Goal: Information Seeking & Learning: Find specific fact

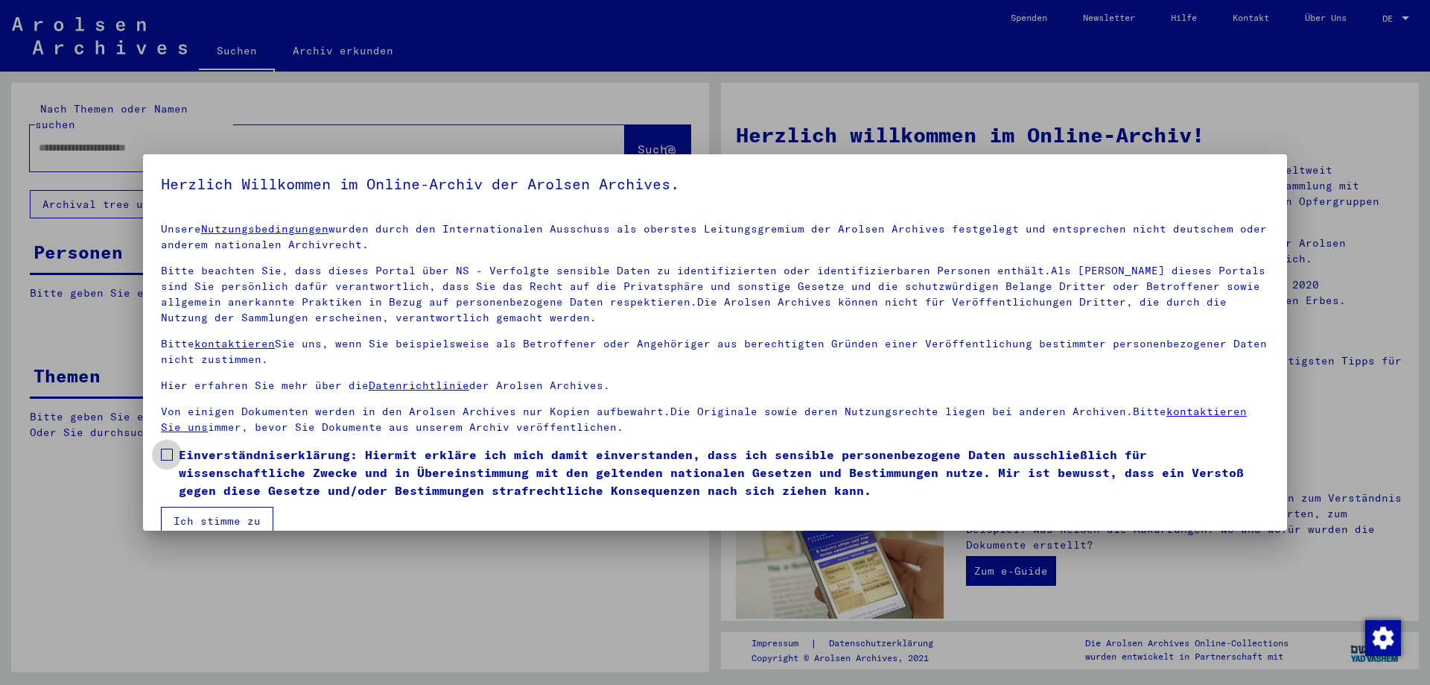
click at [173, 457] on label "Einverständniserklärung: Hiermit erkläre ich mich damit einverstanden, dass ich…" at bounding box center [715, 472] width 1108 height 54
click at [206, 515] on button "Ich stimme zu" at bounding box center [217, 521] width 112 height 28
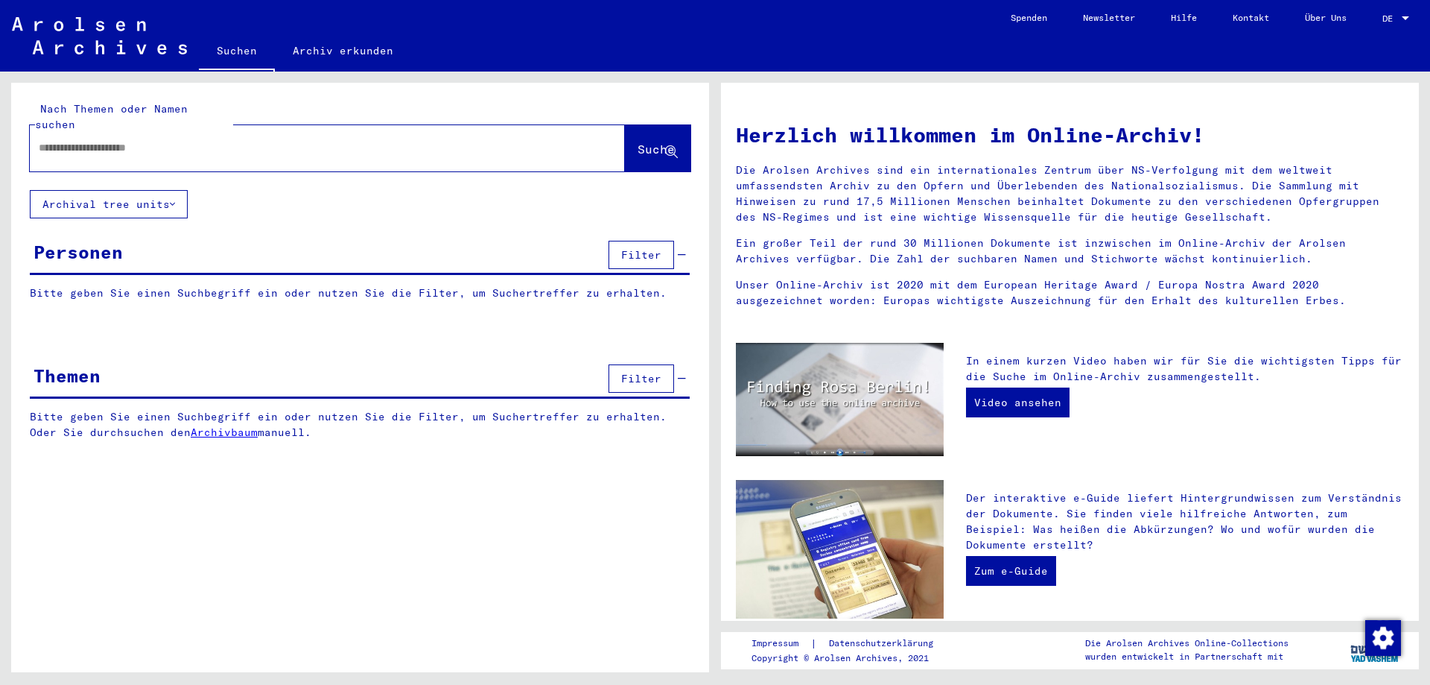
click at [172, 140] on input "text" at bounding box center [310, 148] width 542 height 16
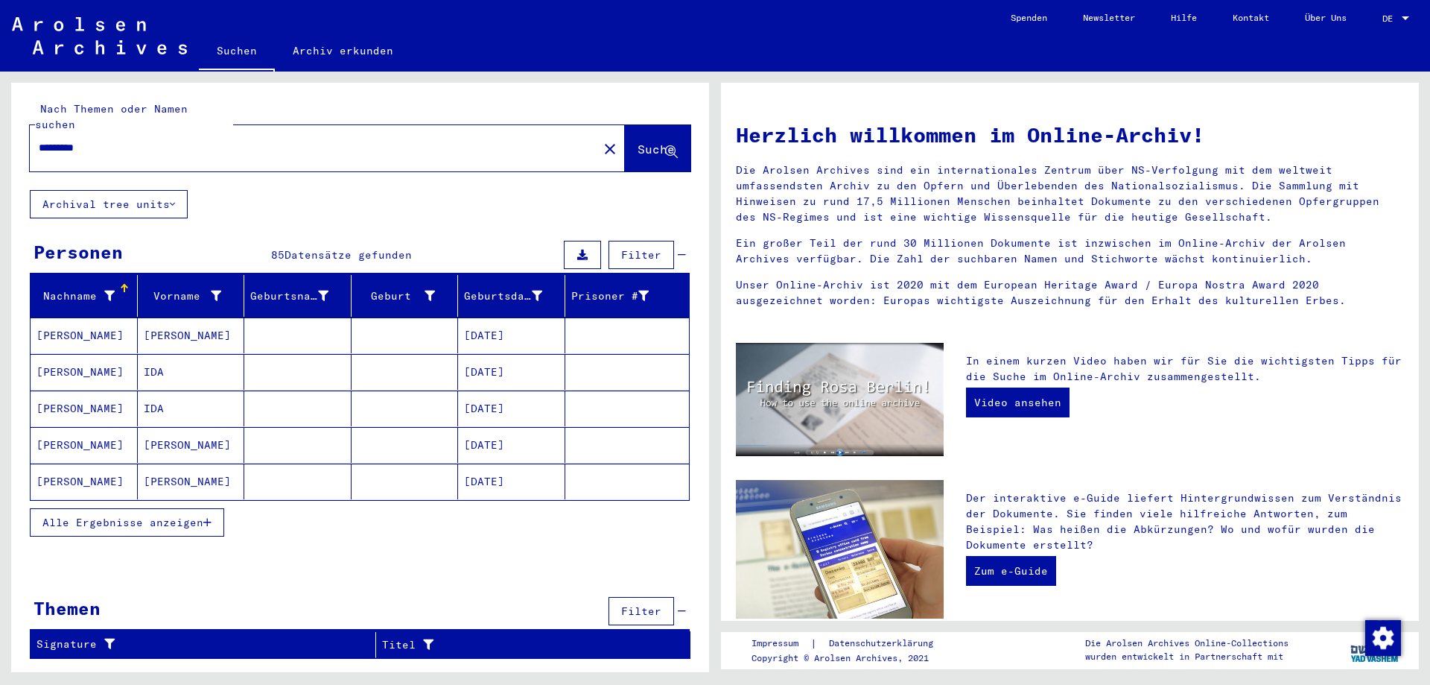
click at [133, 140] on input "*********" at bounding box center [310, 148] width 542 height 16
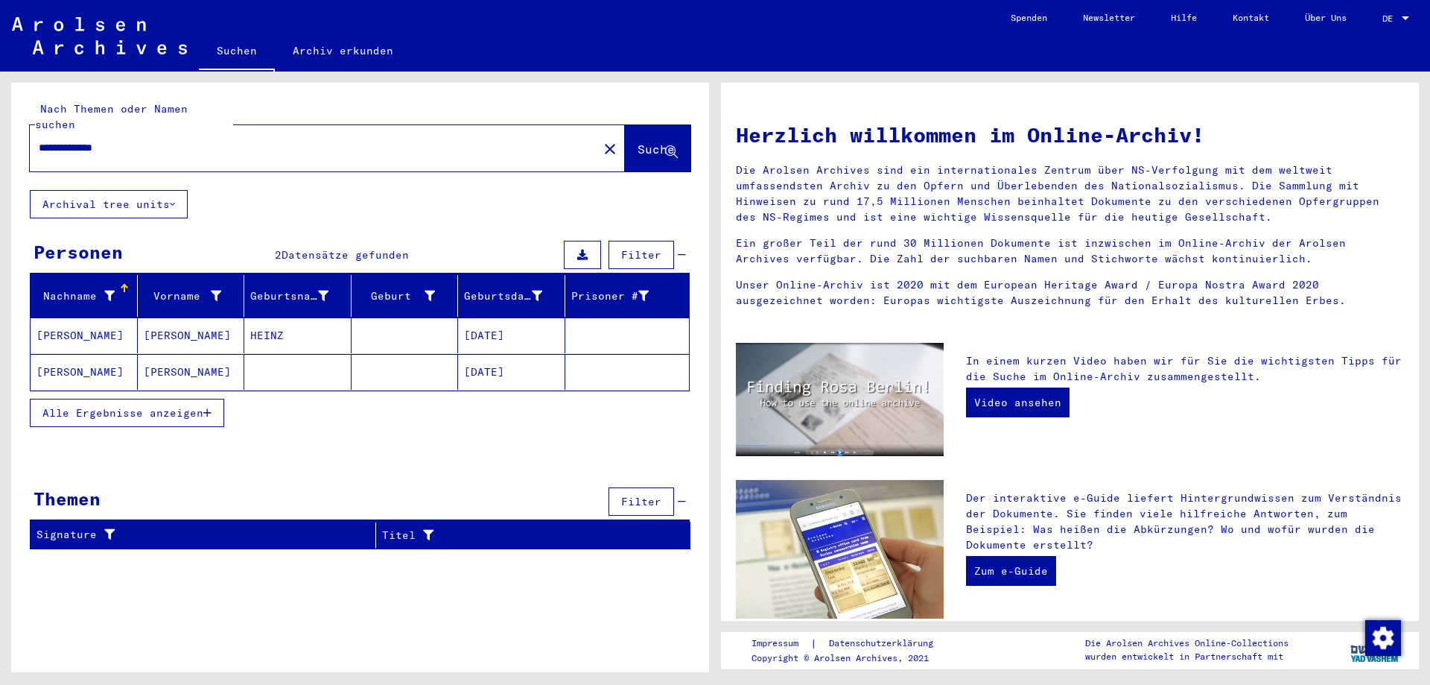
drag, startPoint x: 146, startPoint y: 136, endPoint x: 71, endPoint y: 135, distance: 75.2
click at [71, 140] on input "**********" at bounding box center [310, 148] width 542 height 16
type input "**********"
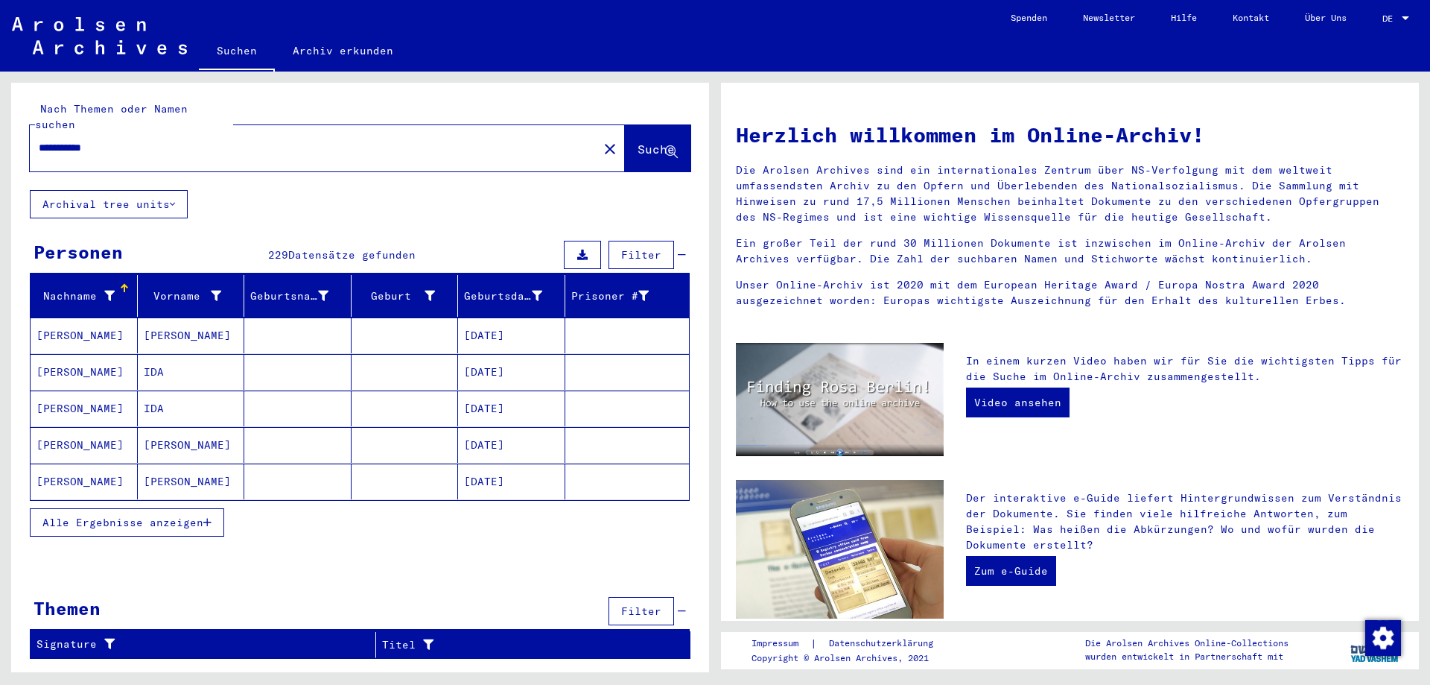
click at [142, 515] on span "Alle Ergebnisse anzeigen" at bounding box center [122, 521] width 161 height 13
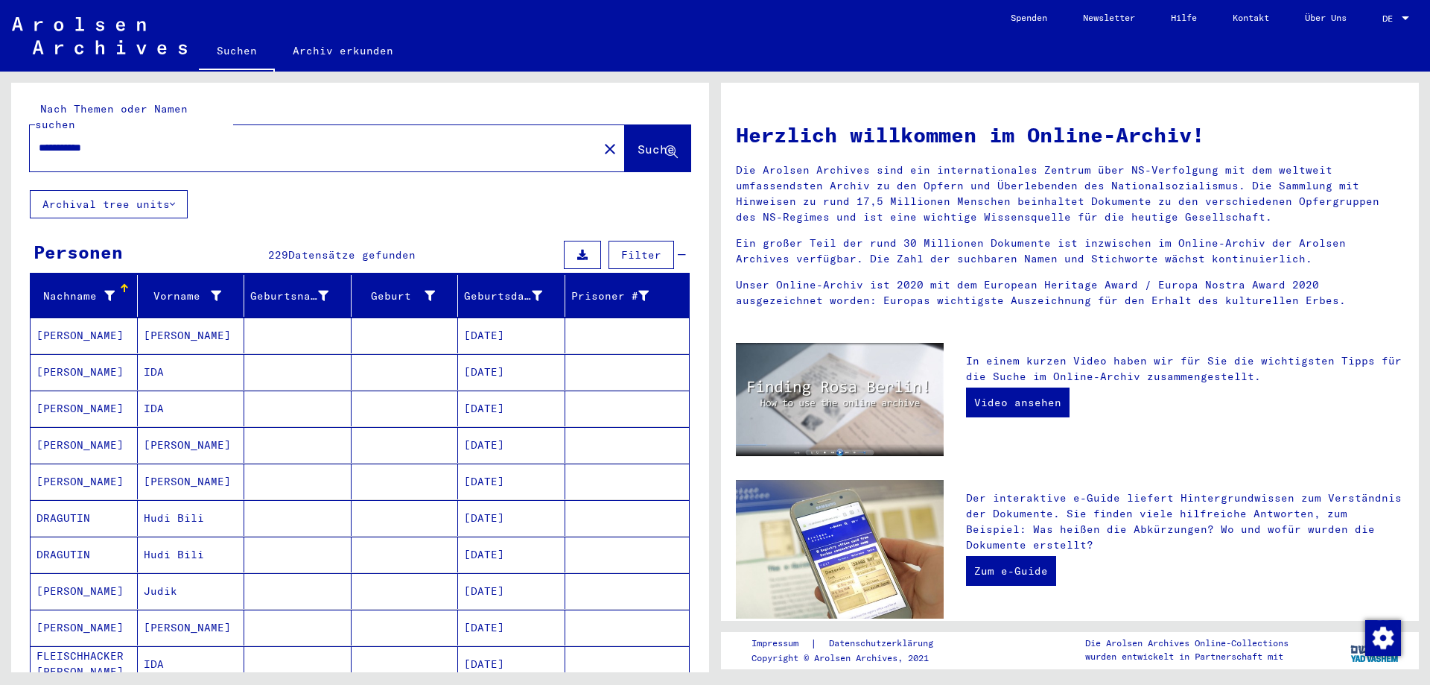
click at [294, 648] on mat-cell at bounding box center [297, 664] width 107 height 36
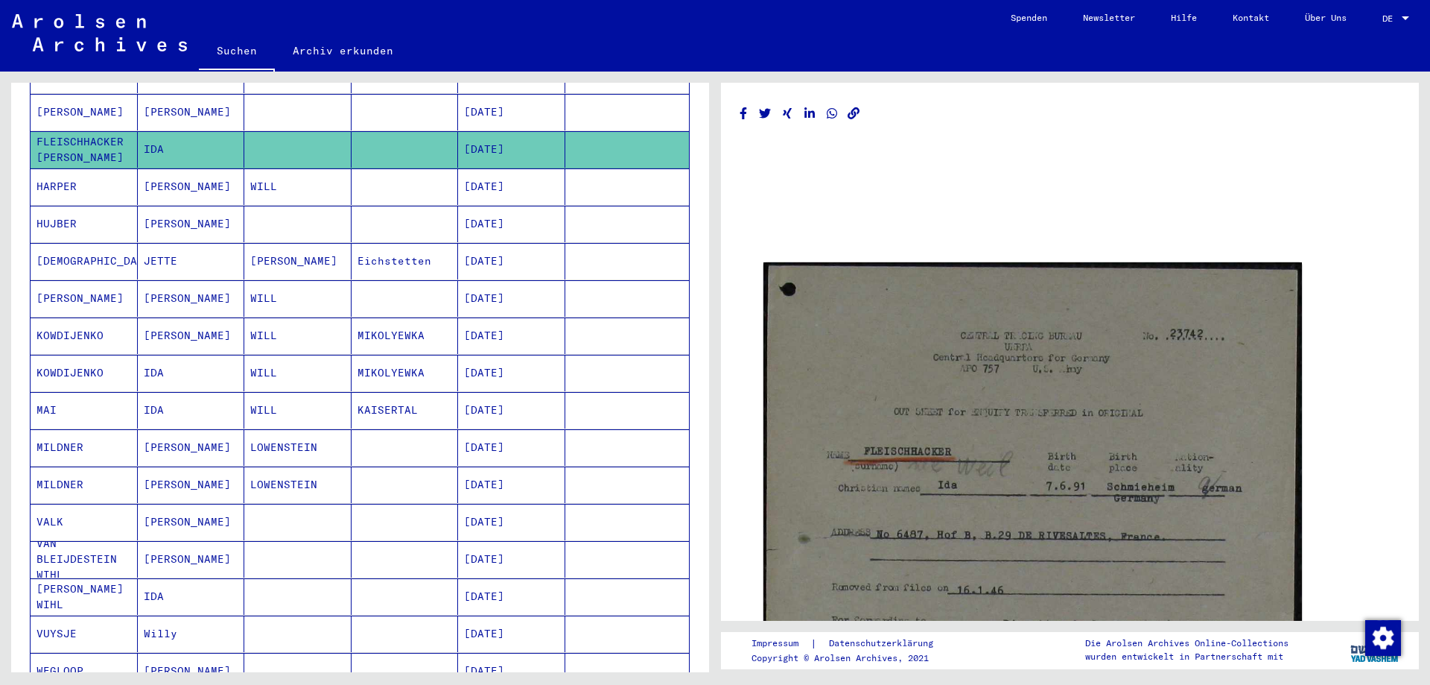
scroll to position [670, 0]
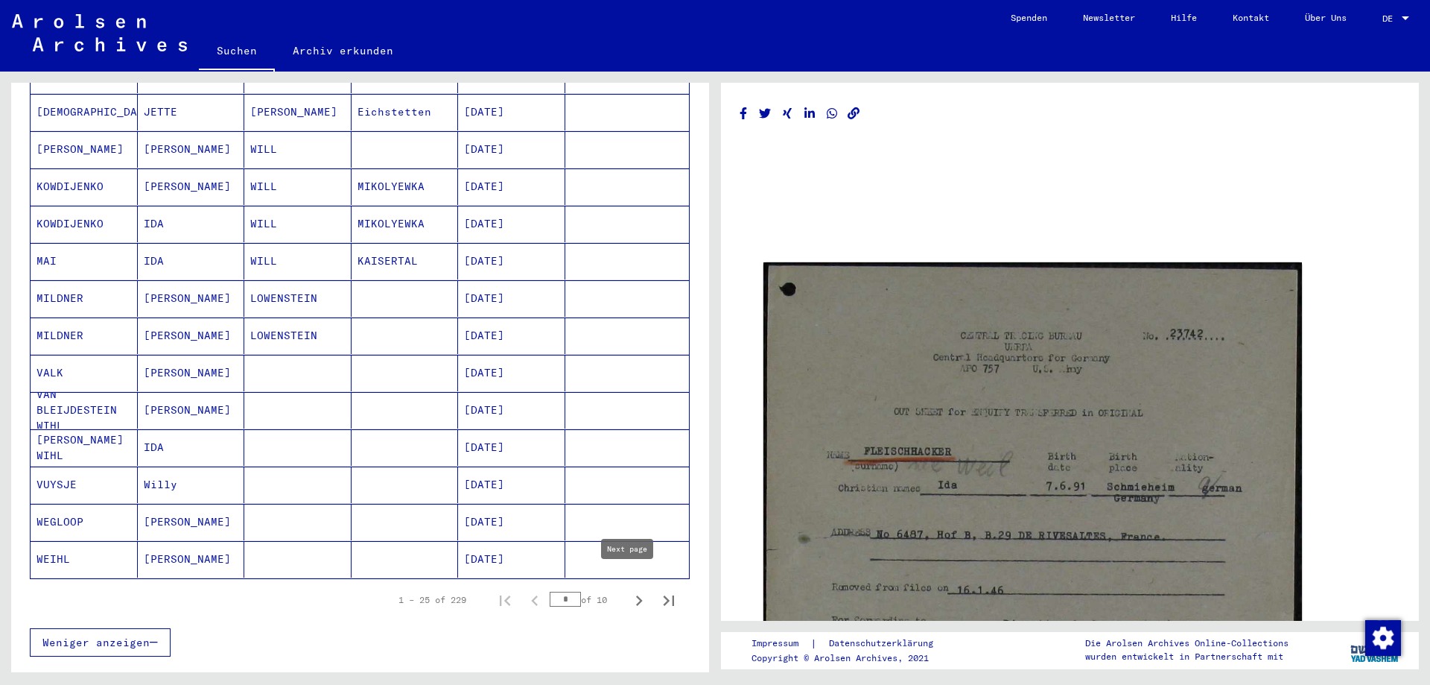
click at [629, 590] on icon "Next page" at bounding box center [639, 600] width 21 height 21
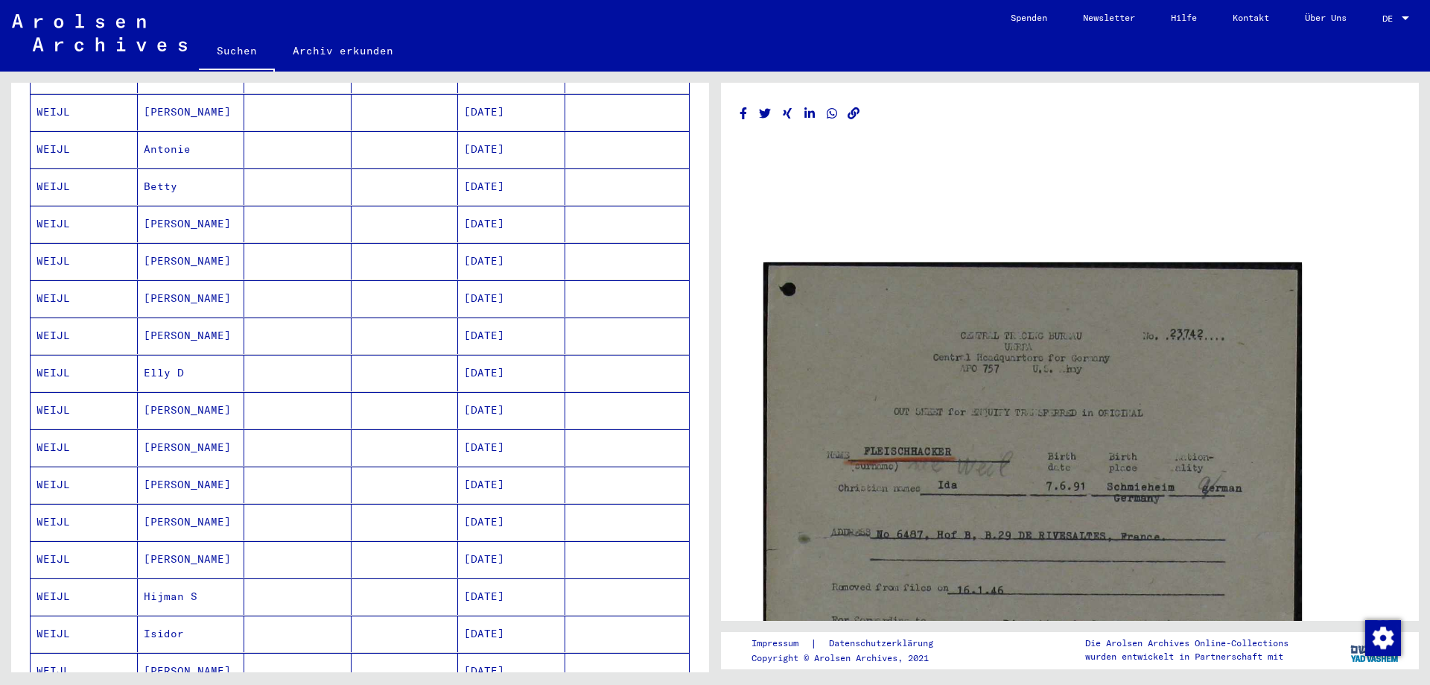
scroll to position [745, 0]
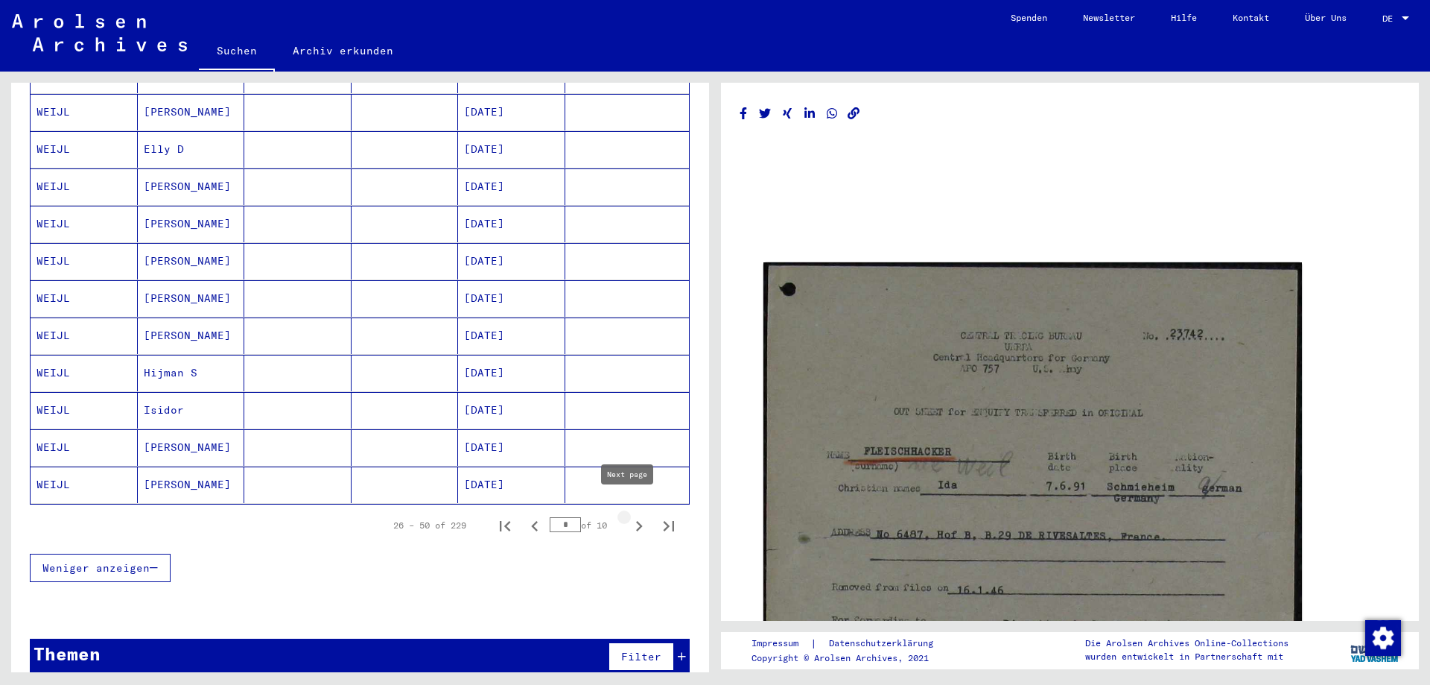
click at [636, 521] on icon "Next page" at bounding box center [639, 526] width 7 height 10
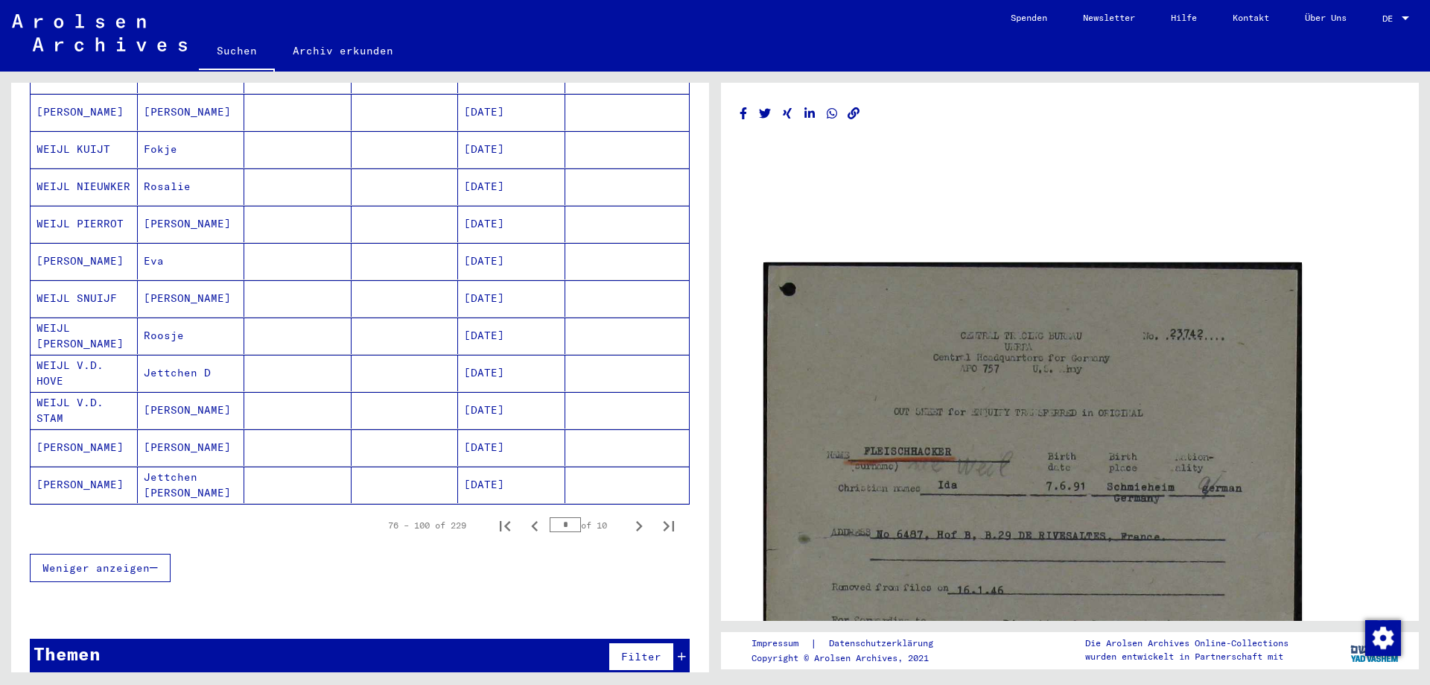
click at [636, 521] on icon "Next page" at bounding box center [639, 526] width 7 height 10
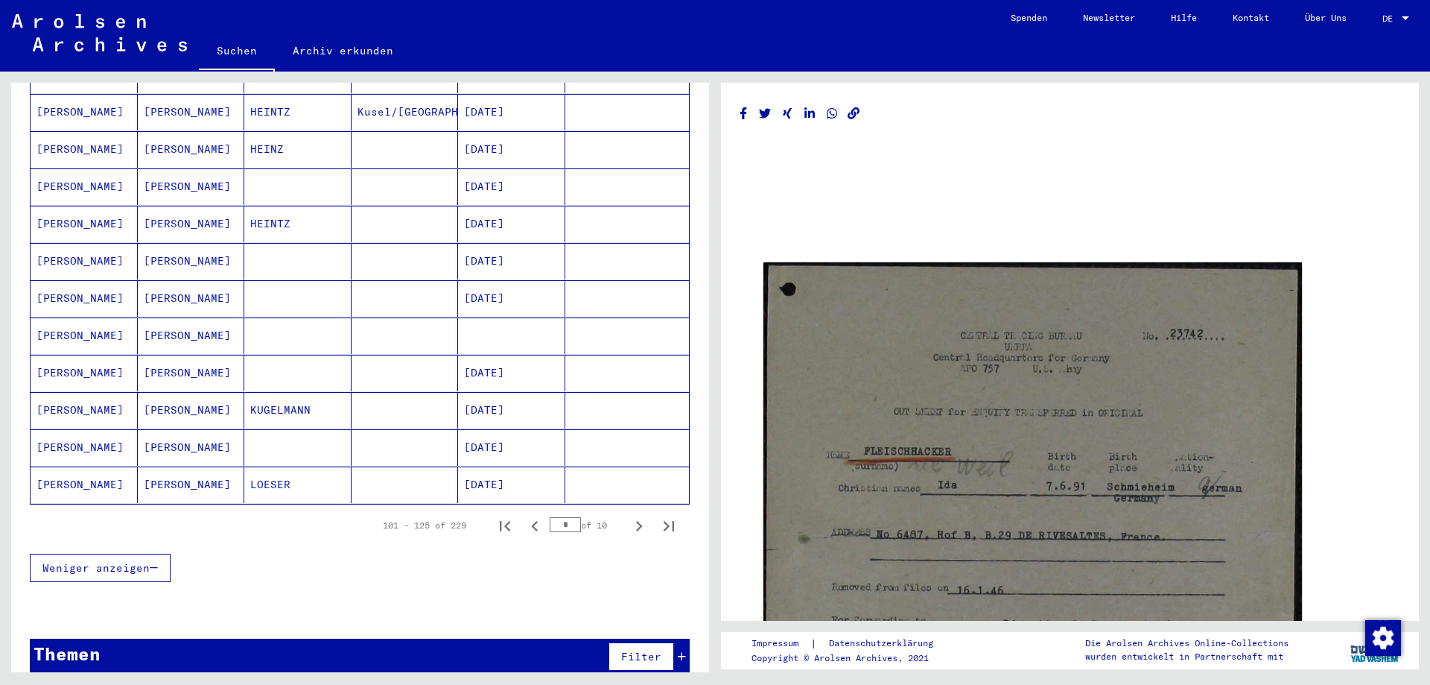
click at [636, 521] on icon "Next page" at bounding box center [639, 526] width 7 height 10
click at [629, 515] on icon "Next page" at bounding box center [639, 525] width 21 height 21
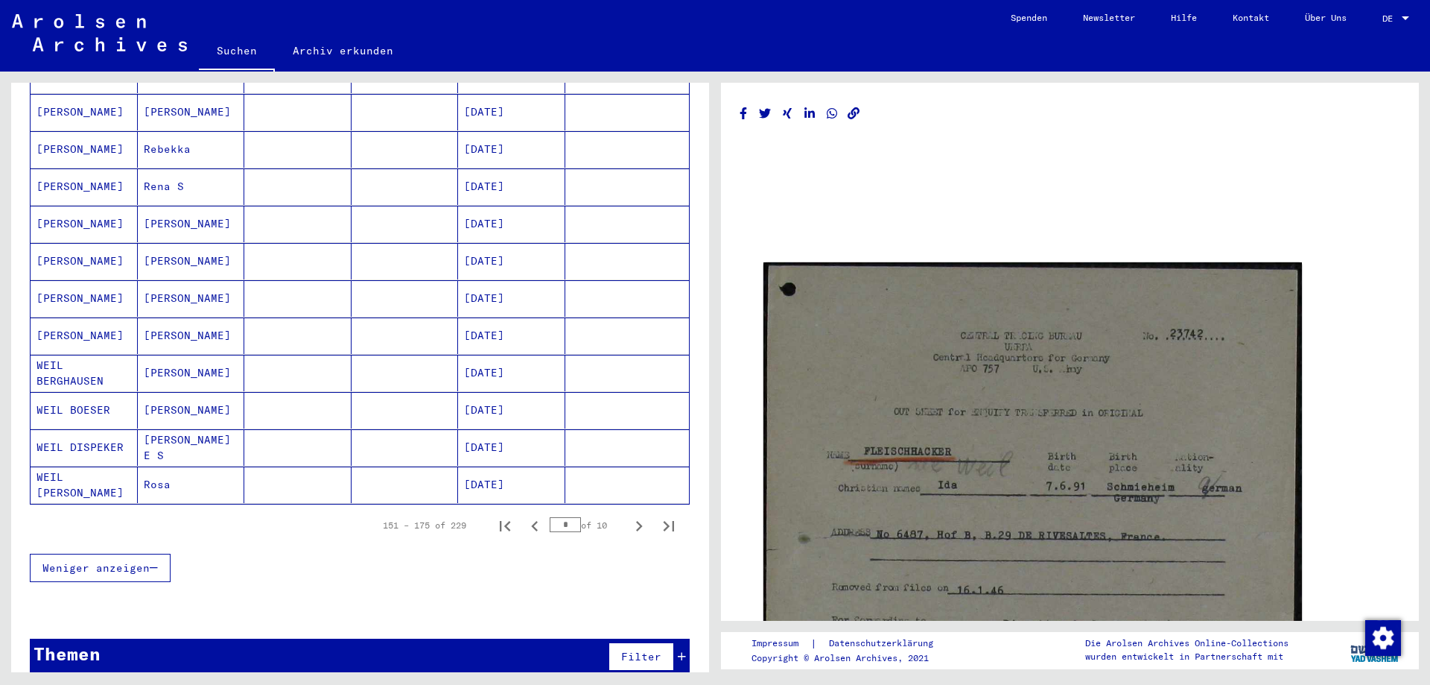
click at [629, 515] on icon "Next page" at bounding box center [639, 525] width 21 height 21
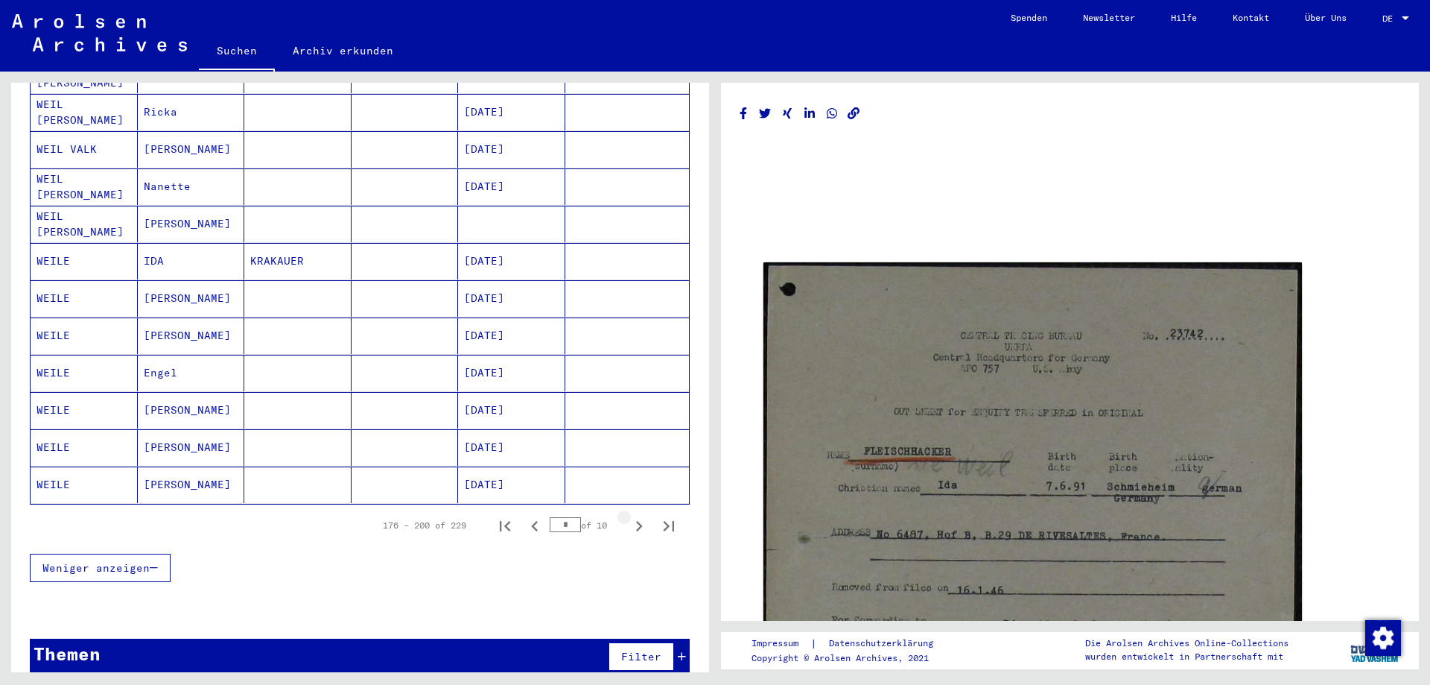
click at [629, 515] on icon "Next page" at bounding box center [639, 525] width 21 height 21
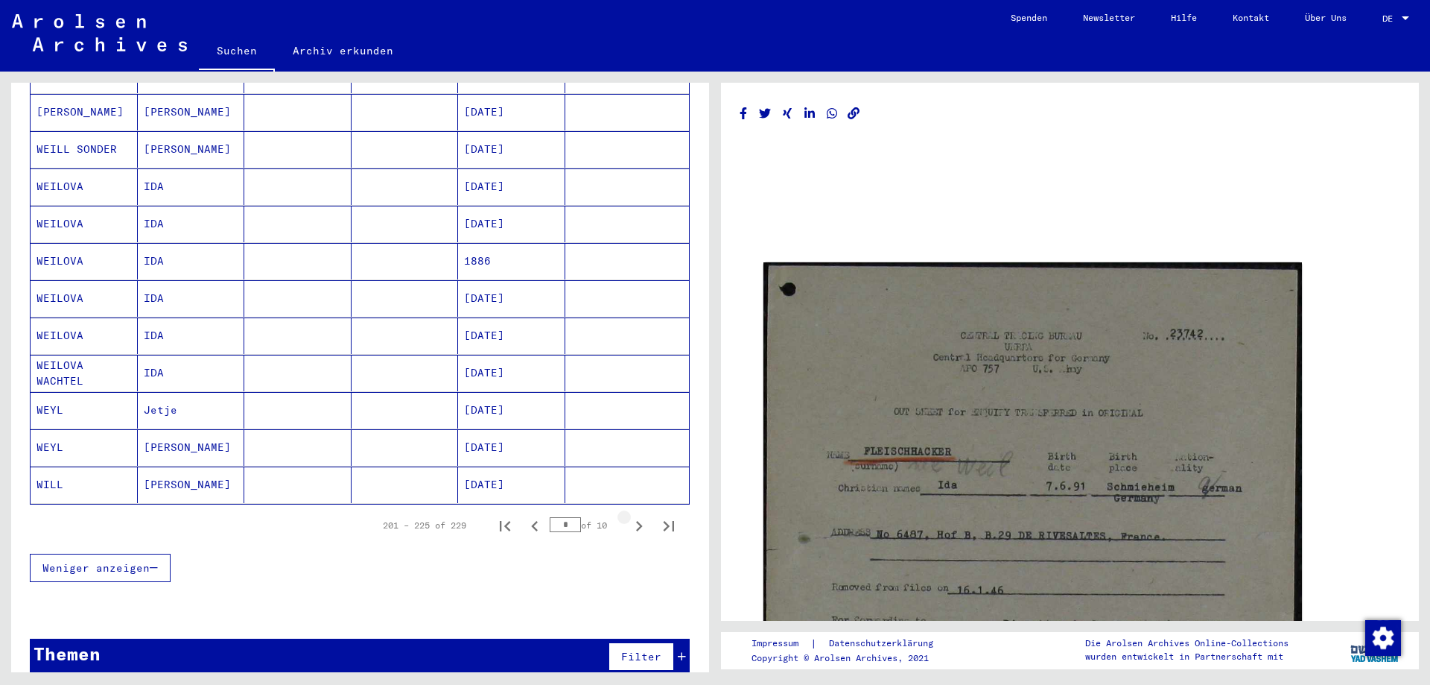
click at [629, 515] on icon "Next page" at bounding box center [639, 525] width 21 height 21
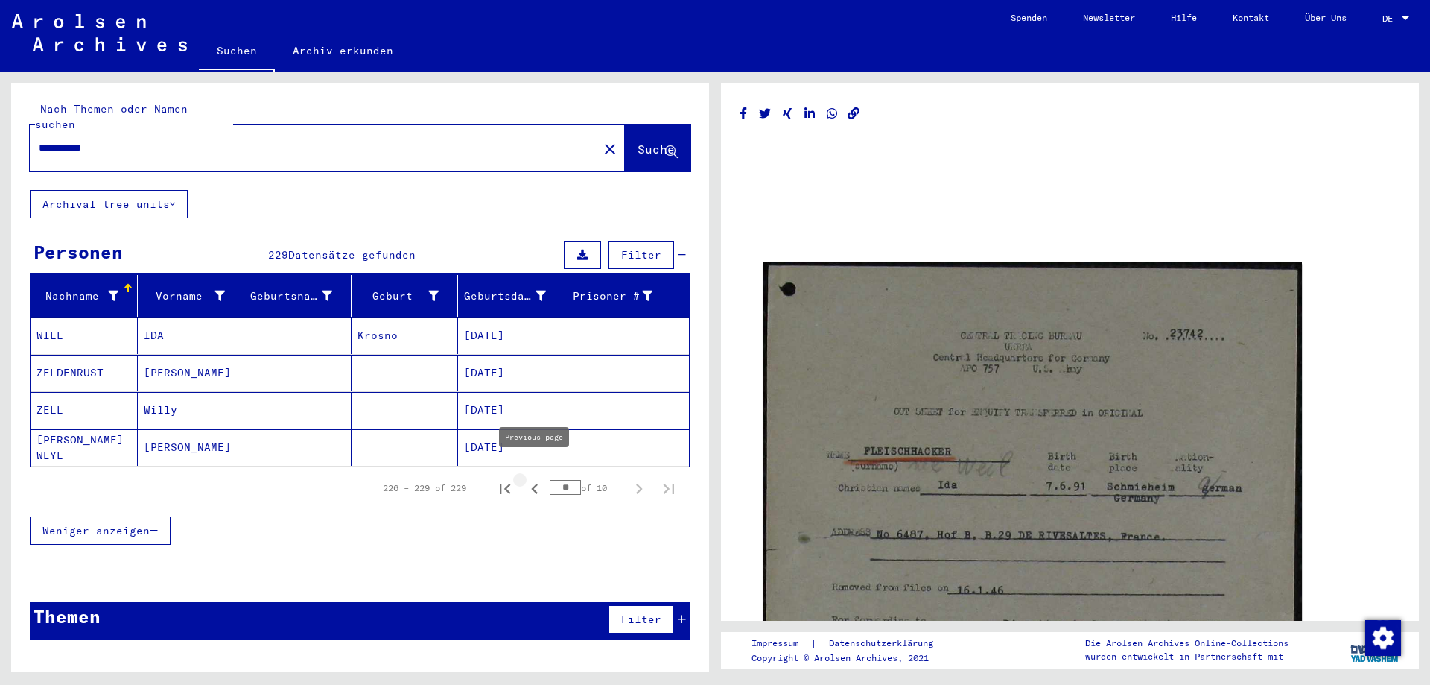
click at [532, 478] on icon "Previous page" at bounding box center [534, 488] width 21 height 21
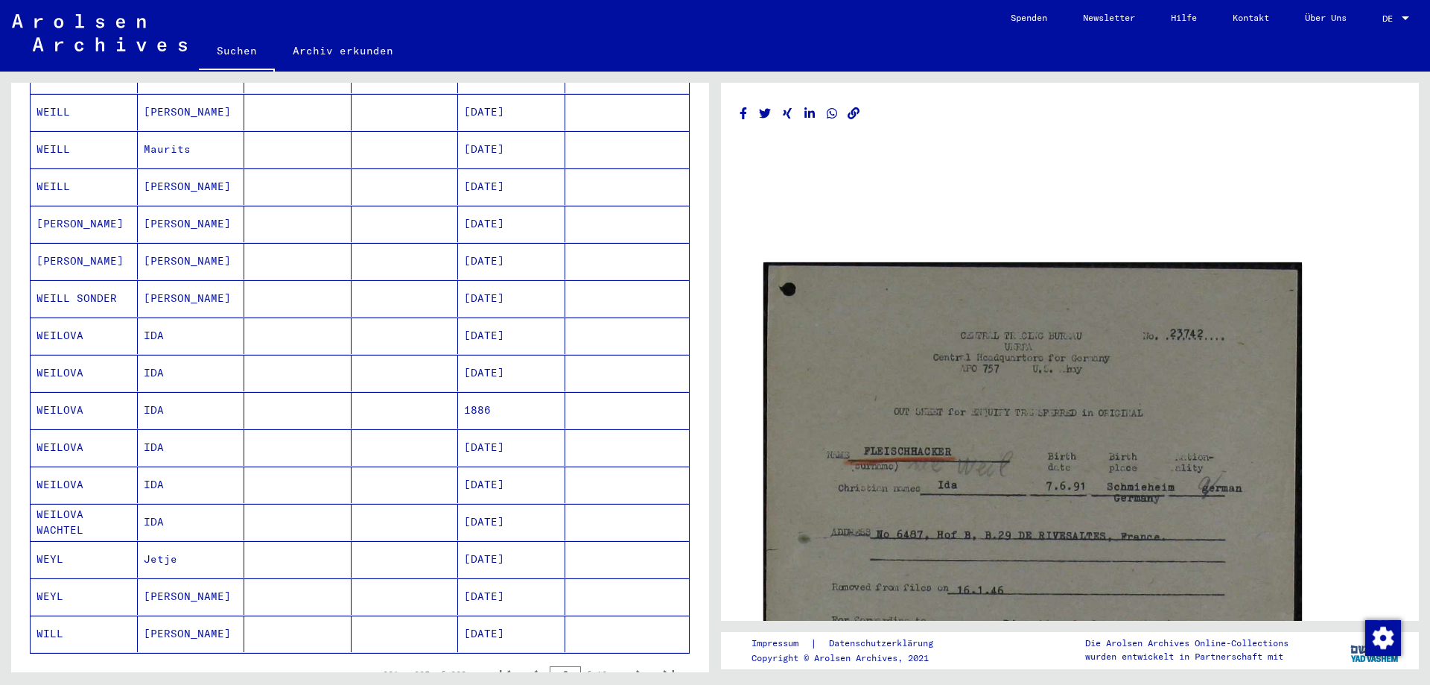
scroll to position [670, 0]
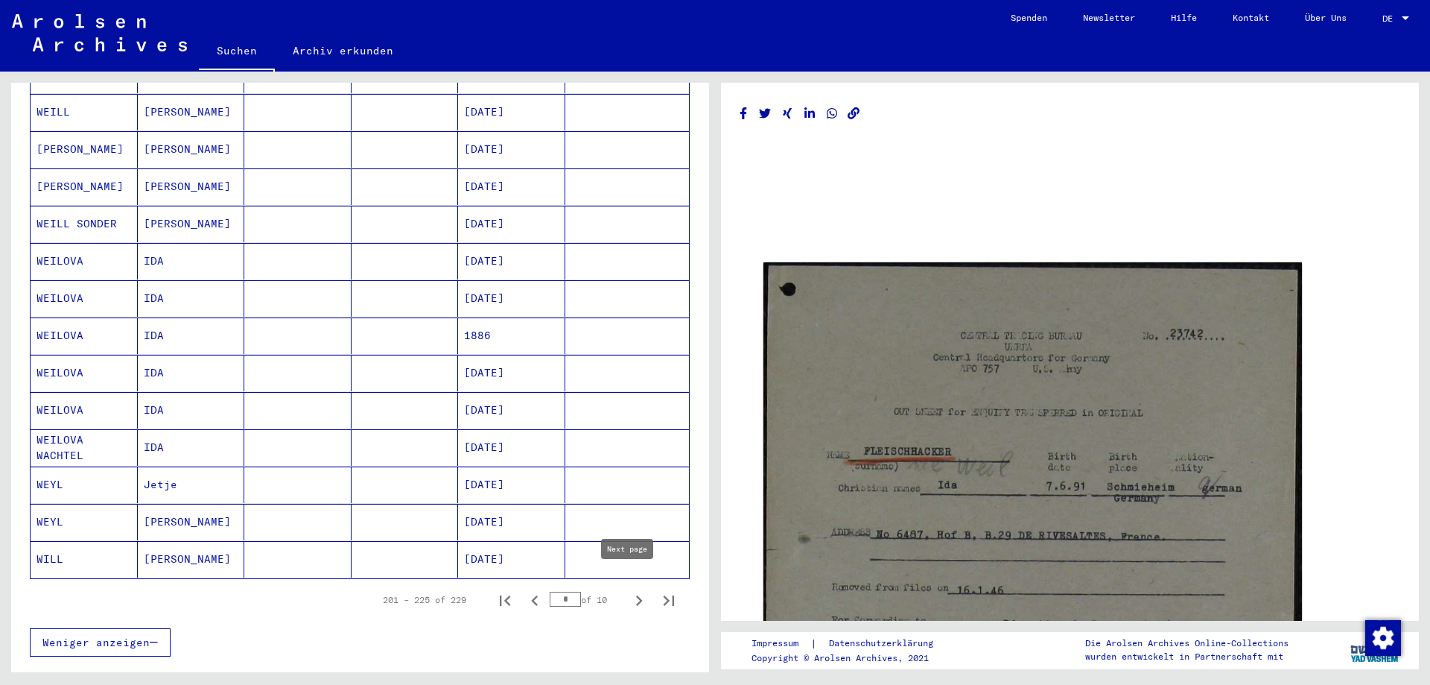
click at [629, 590] on icon "Next page" at bounding box center [639, 600] width 21 height 21
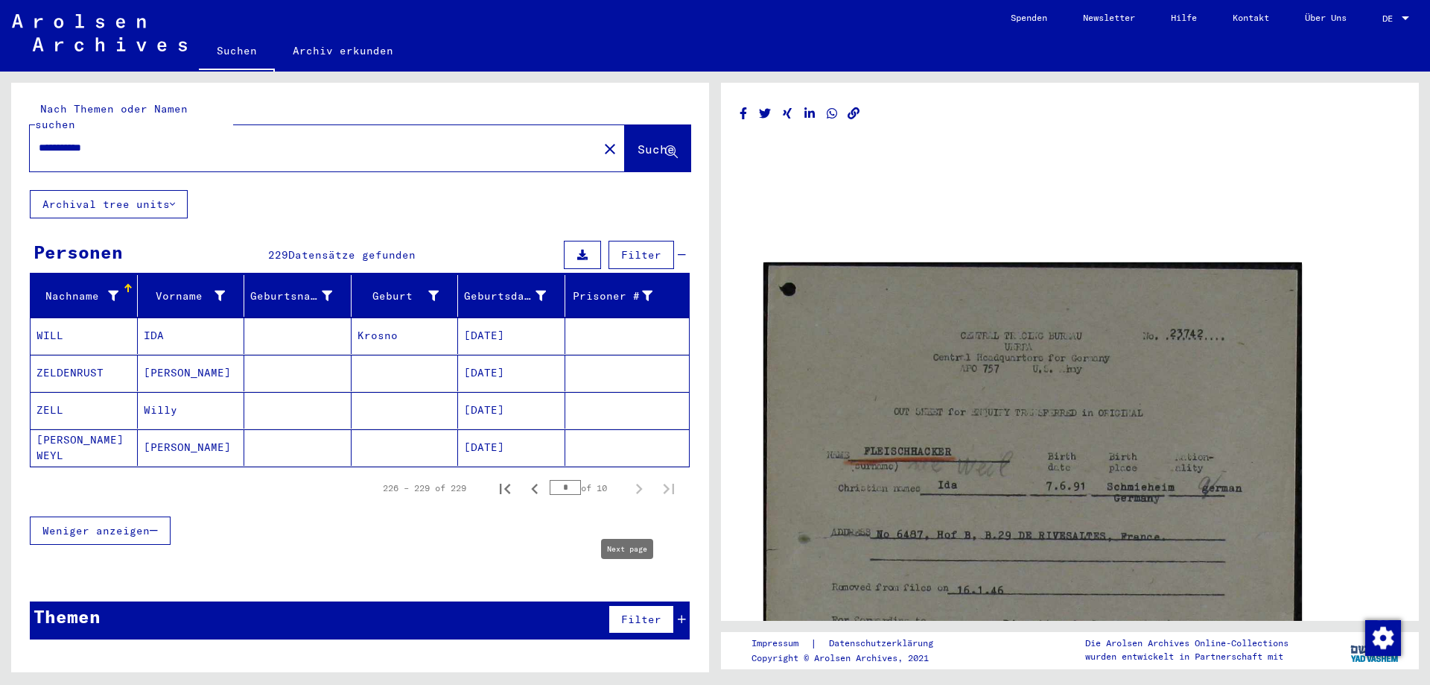
type input "**"
click at [187, 319] on mat-cell "IDA" at bounding box center [191, 335] width 107 height 37
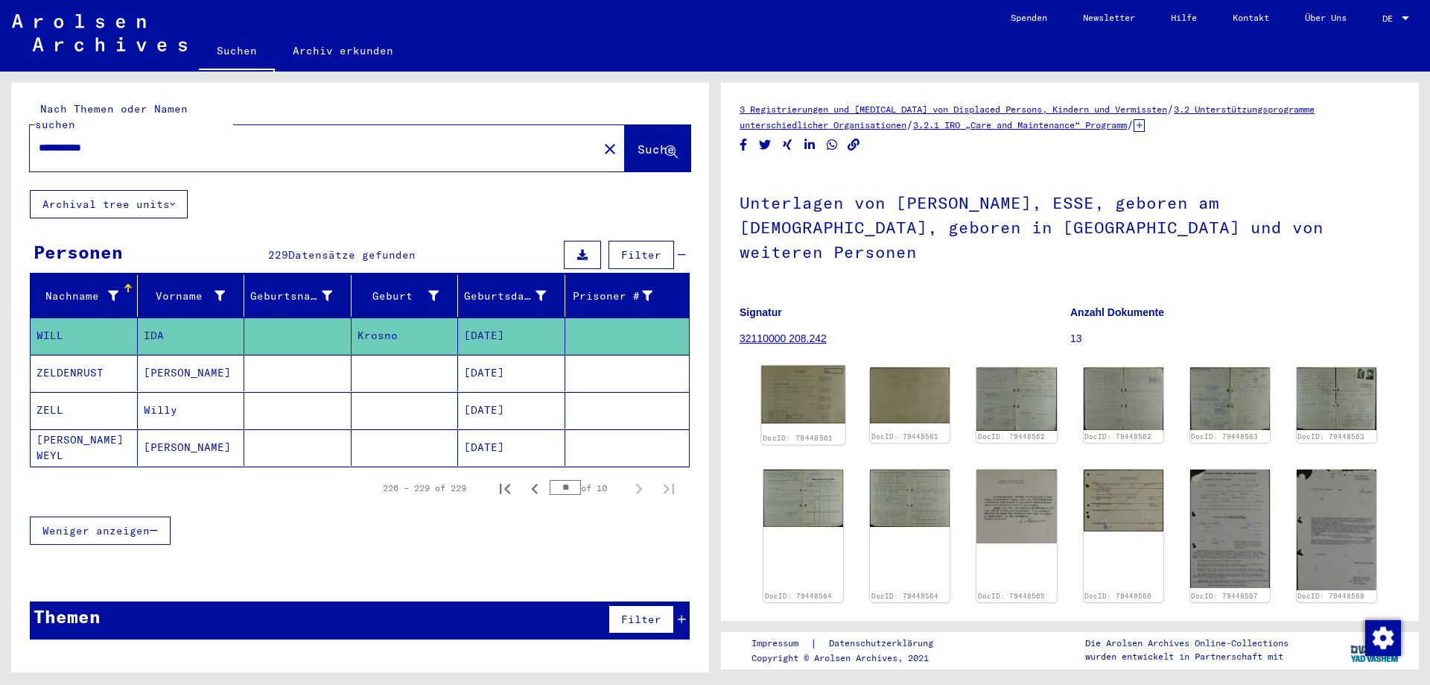
click at [786, 372] on img at bounding box center [803, 395] width 84 height 58
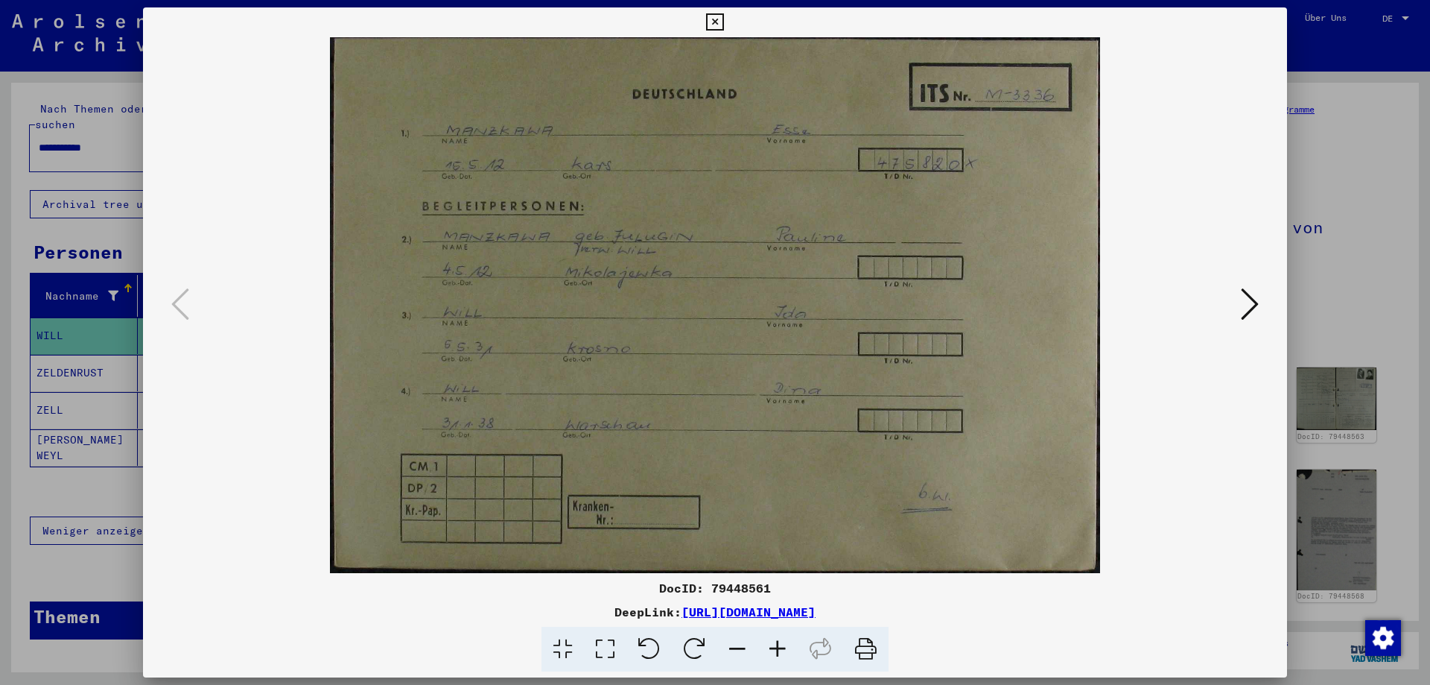
click at [708, 22] on icon at bounding box center [714, 22] width 17 height 18
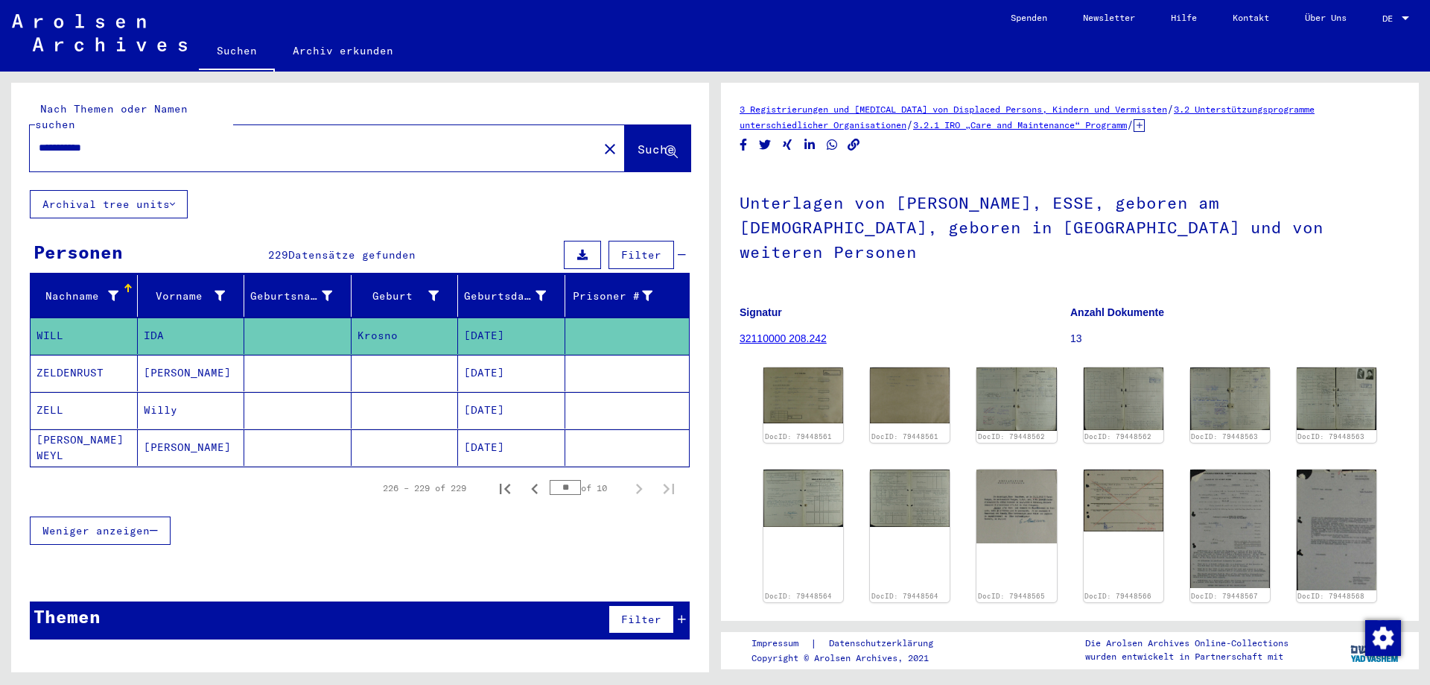
click at [134, 140] on input "**********" at bounding box center [314, 148] width 550 height 16
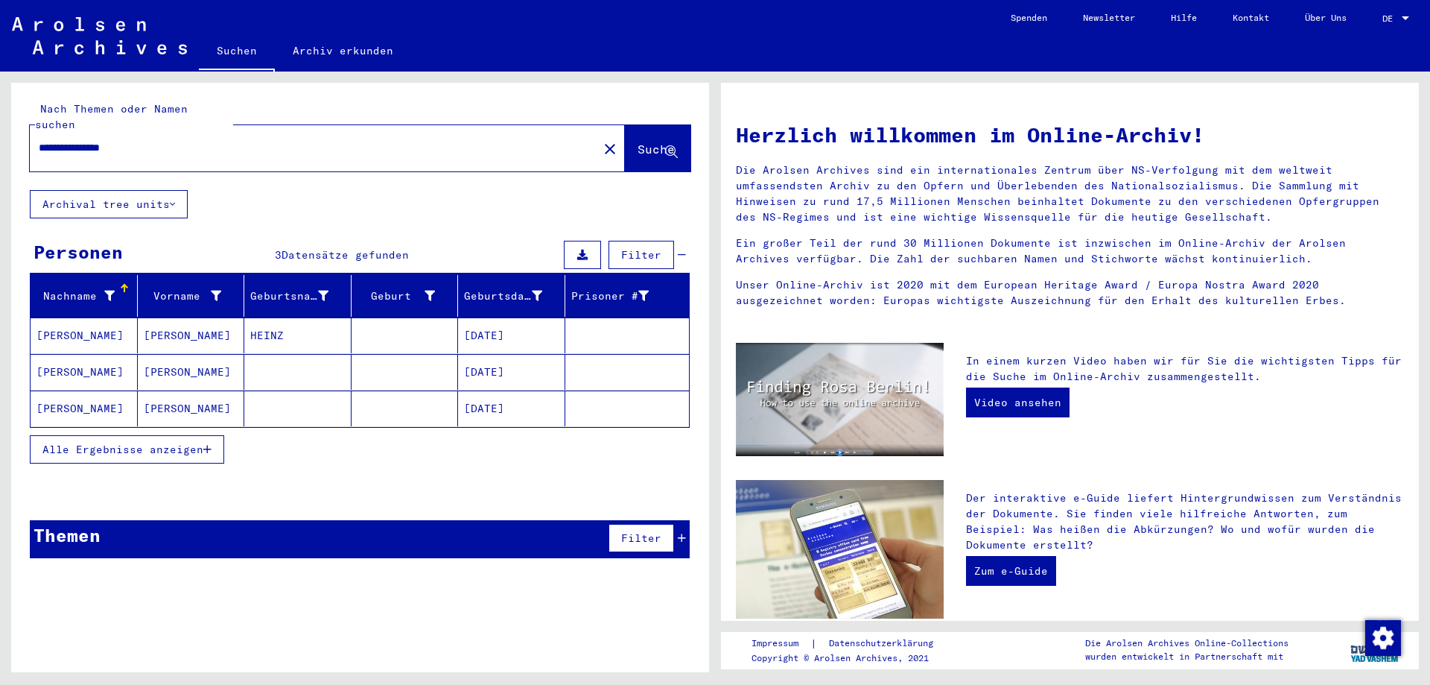
click at [148, 442] on span "Alle Ergebnisse anzeigen" at bounding box center [122, 448] width 161 height 13
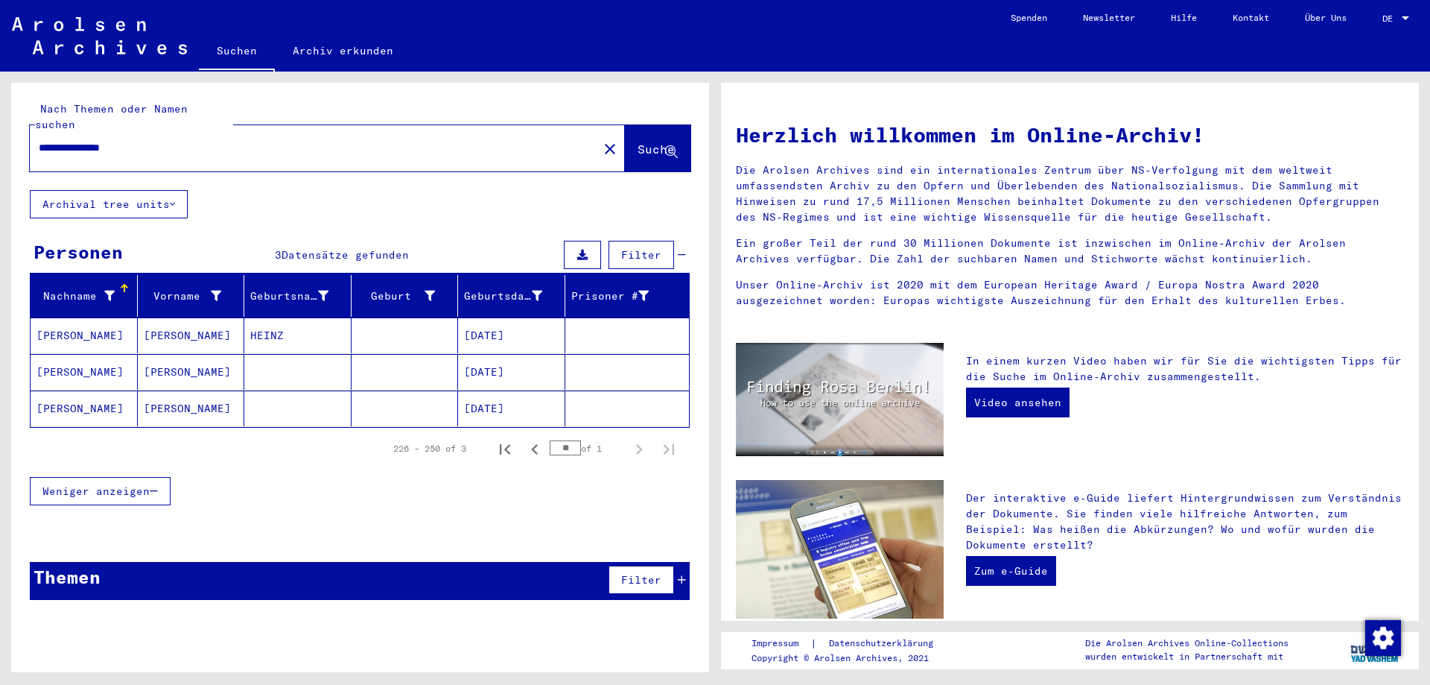
click at [176, 329] on mat-cell "[PERSON_NAME]" at bounding box center [191, 335] width 107 height 36
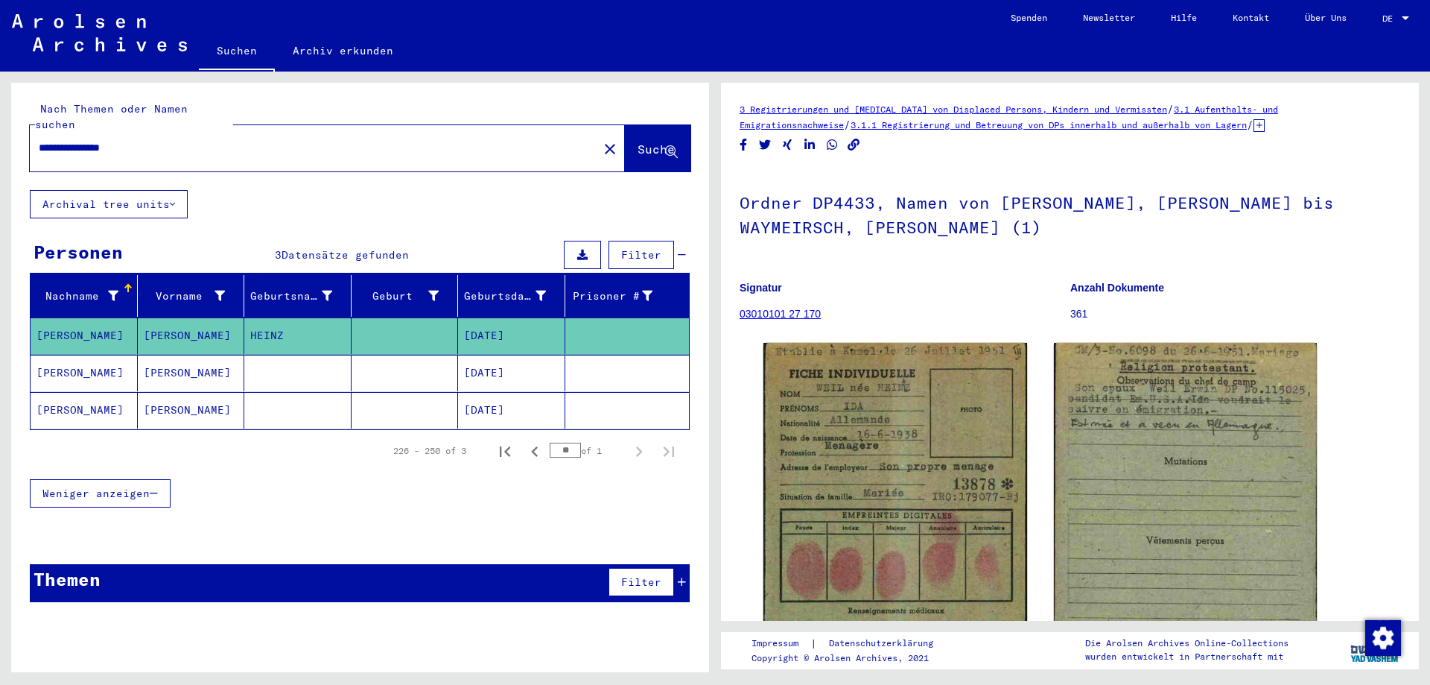
drag, startPoint x: 167, startPoint y: 133, endPoint x: 119, endPoint y: 138, distance: 48.0
click at [119, 140] on input "**********" at bounding box center [314, 148] width 550 height 16
type input "**********"
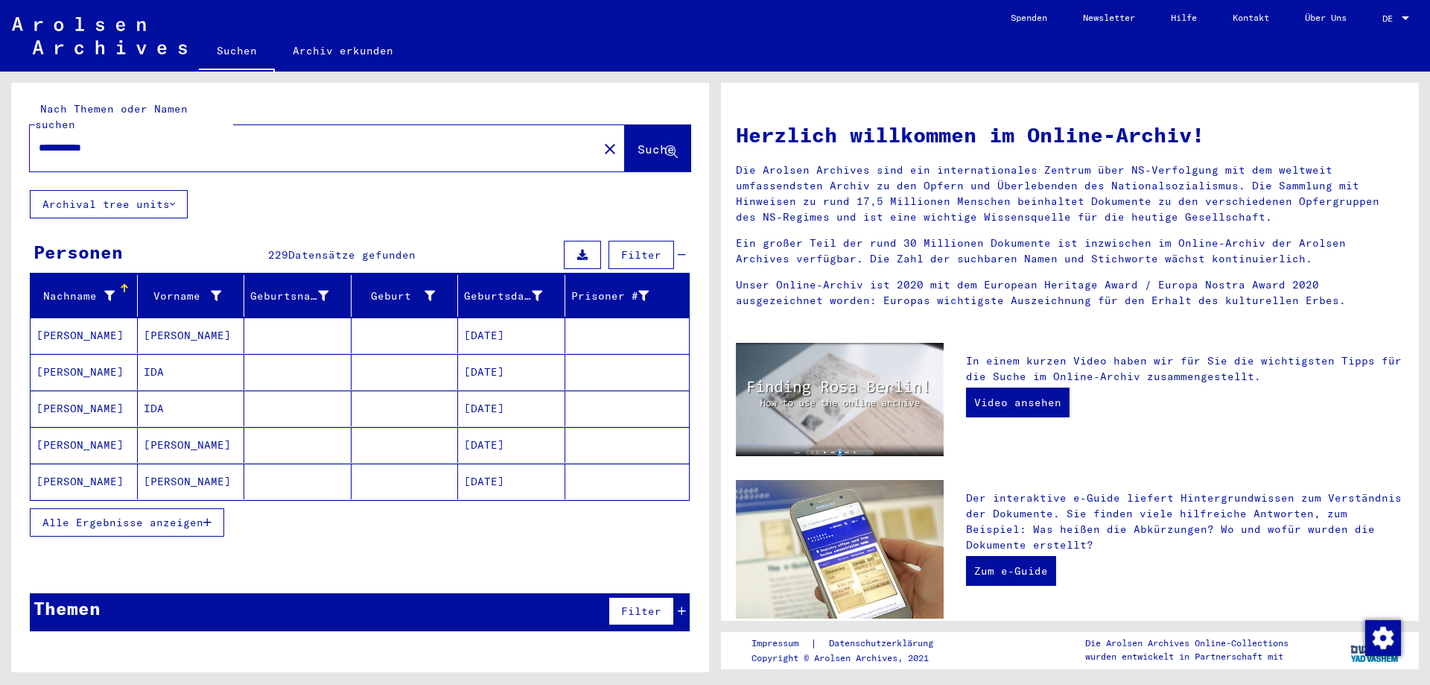
click at [167, 515] on span "Alle Ergebnisse anzeigen" at bounding box center [122, 521] width 161 height 13
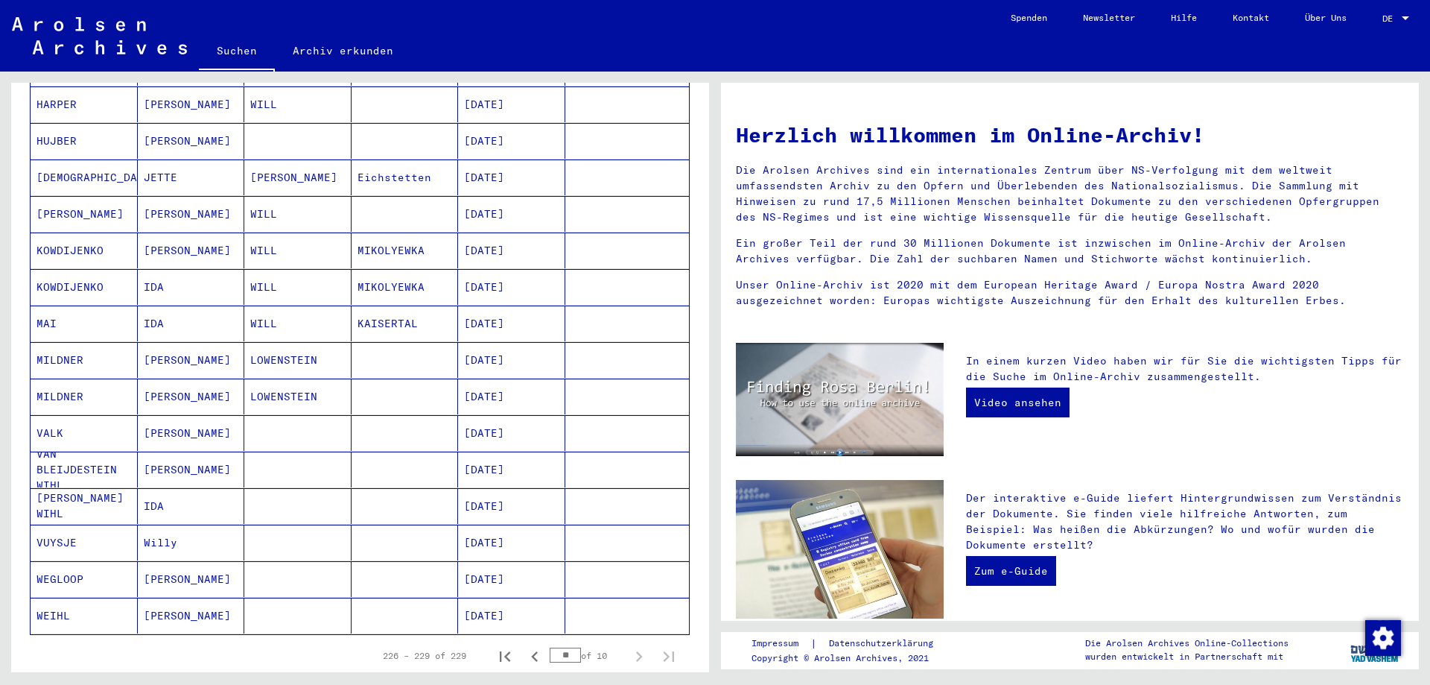
scroll to position [670, 0]
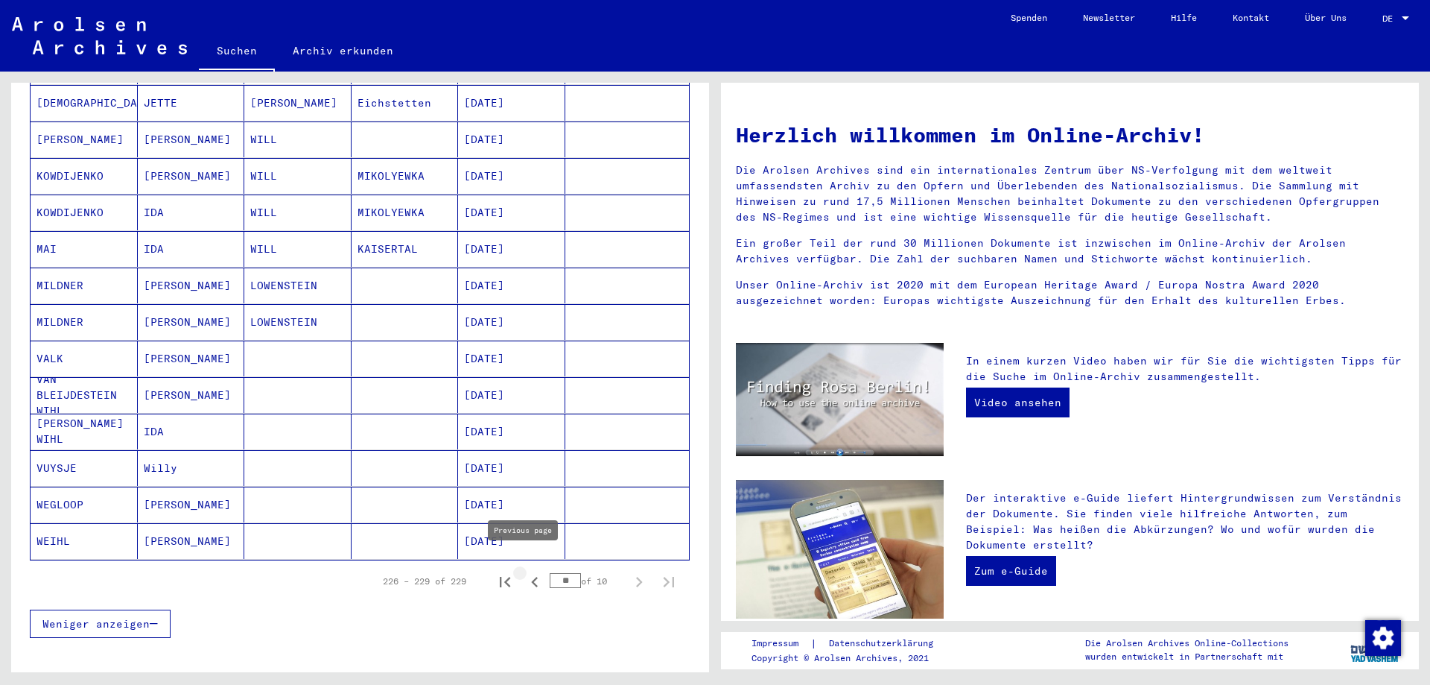
click at [524, 571] on icon "Previous page" at bounding box center [534, 581] width 21 height 21
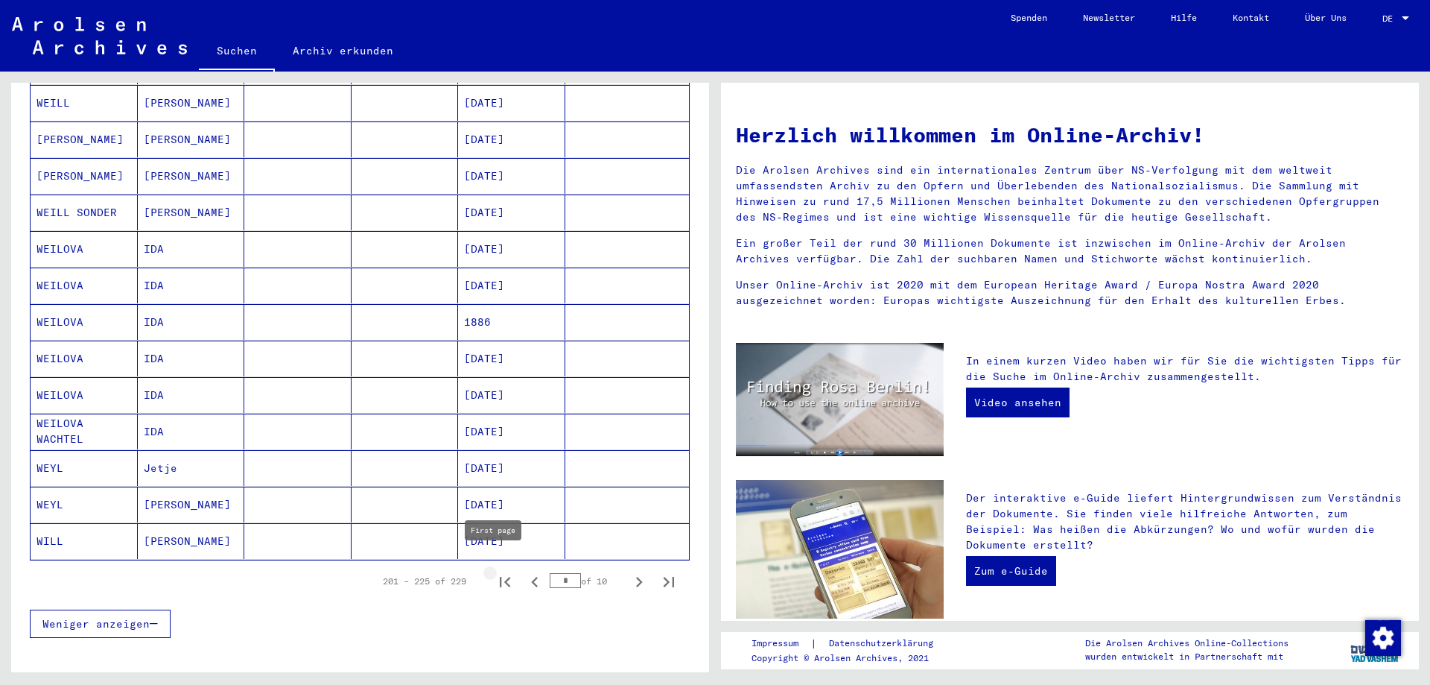
click at [495, 571] on icon "First page" at bounding box center [505, 581] width 21 height 21
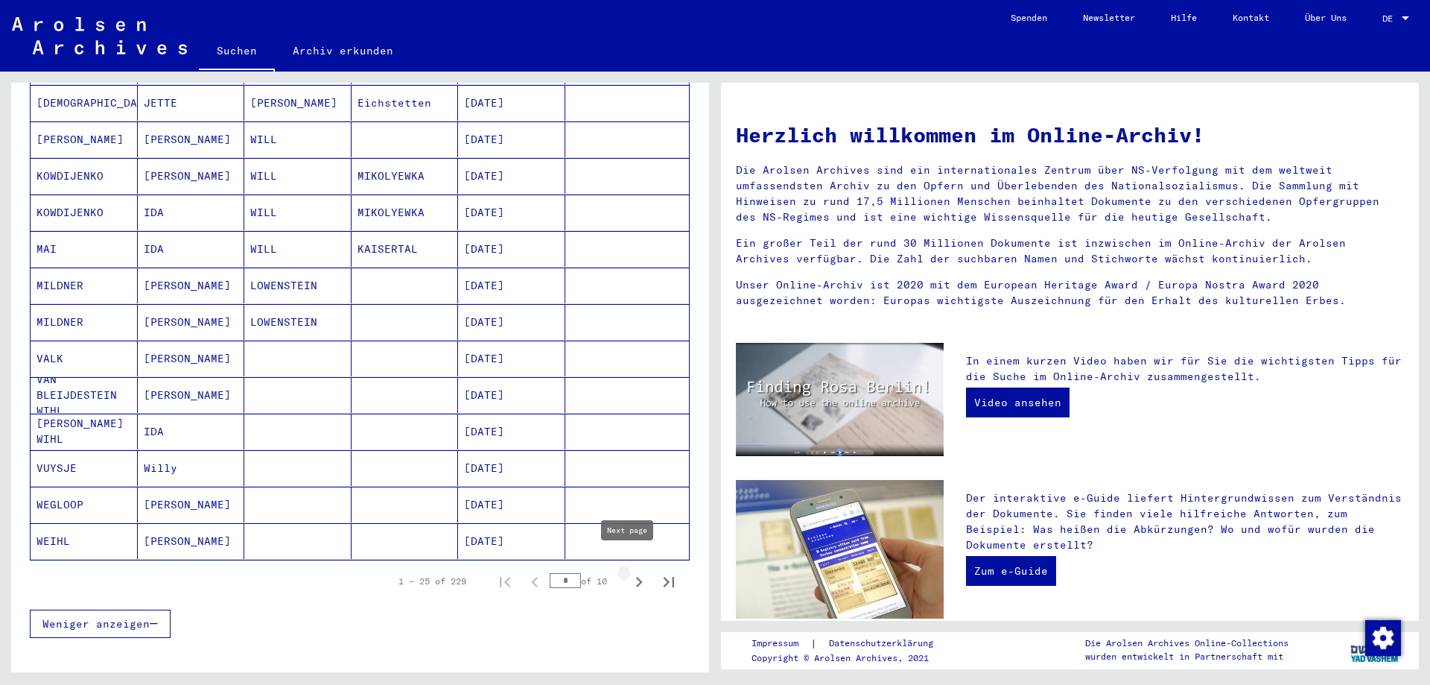
click at [629, 571] on icon "Next page" at bounding box center [639, 581] width 21 height 21
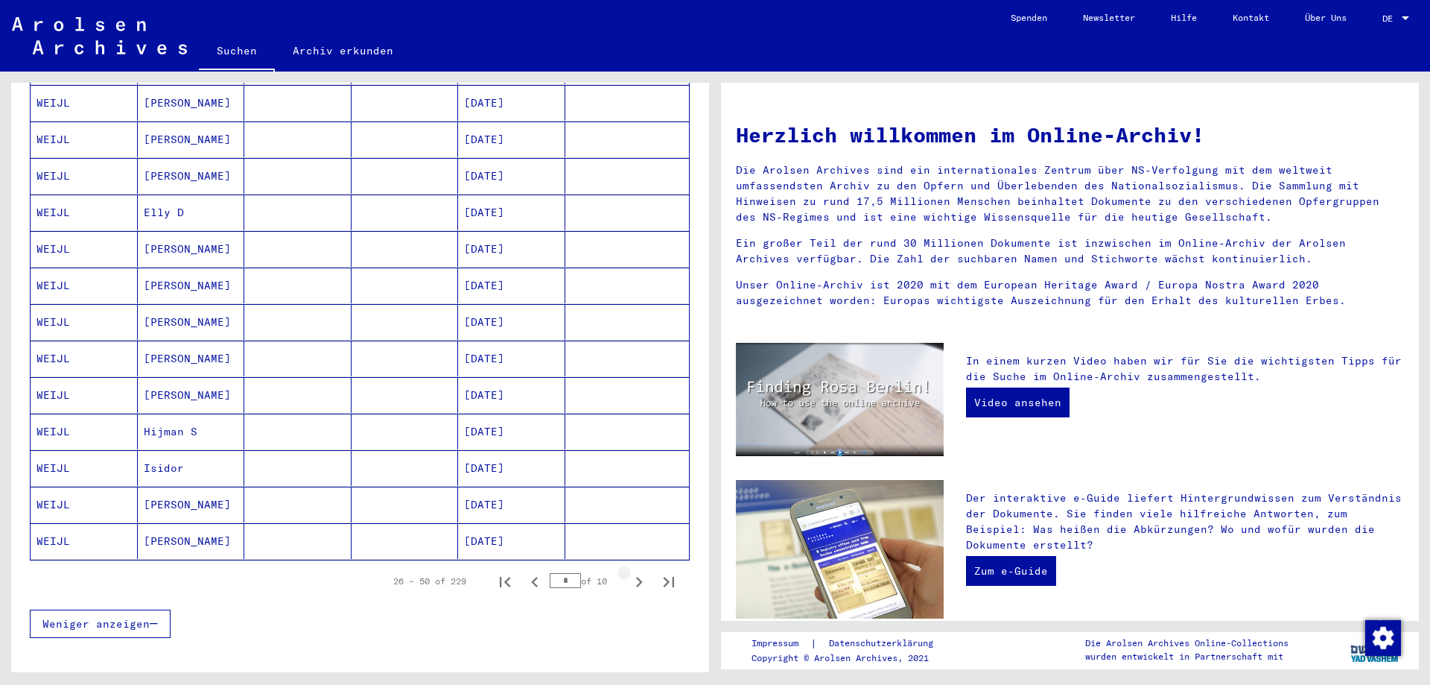
click at [629, 571] on icon "Next page" at bounding box center [639, 581] width 21 height 21
click at [524, 571] on icon "Previous page" at bounding box center [534, 581] width 21 height 21
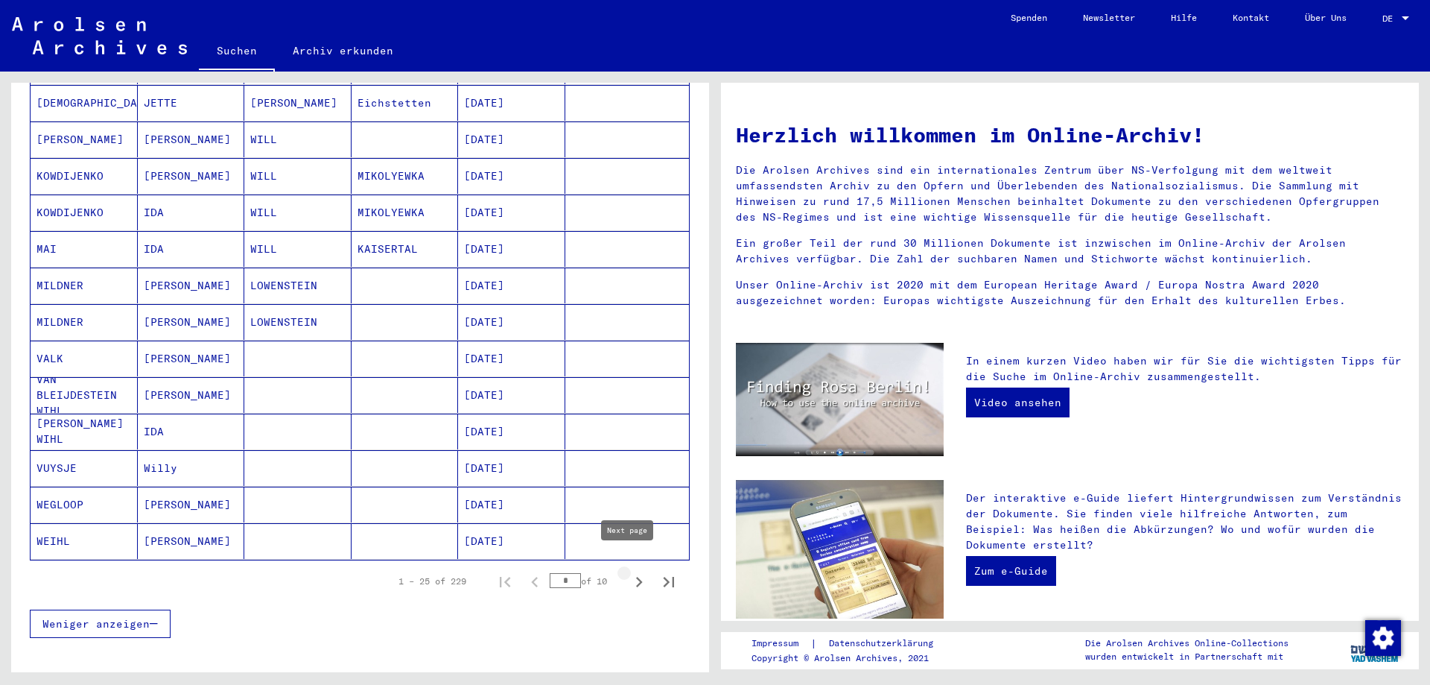
click at [629, 571] on icon "Next page" at bounding box center [639, 581] width 21 height 21
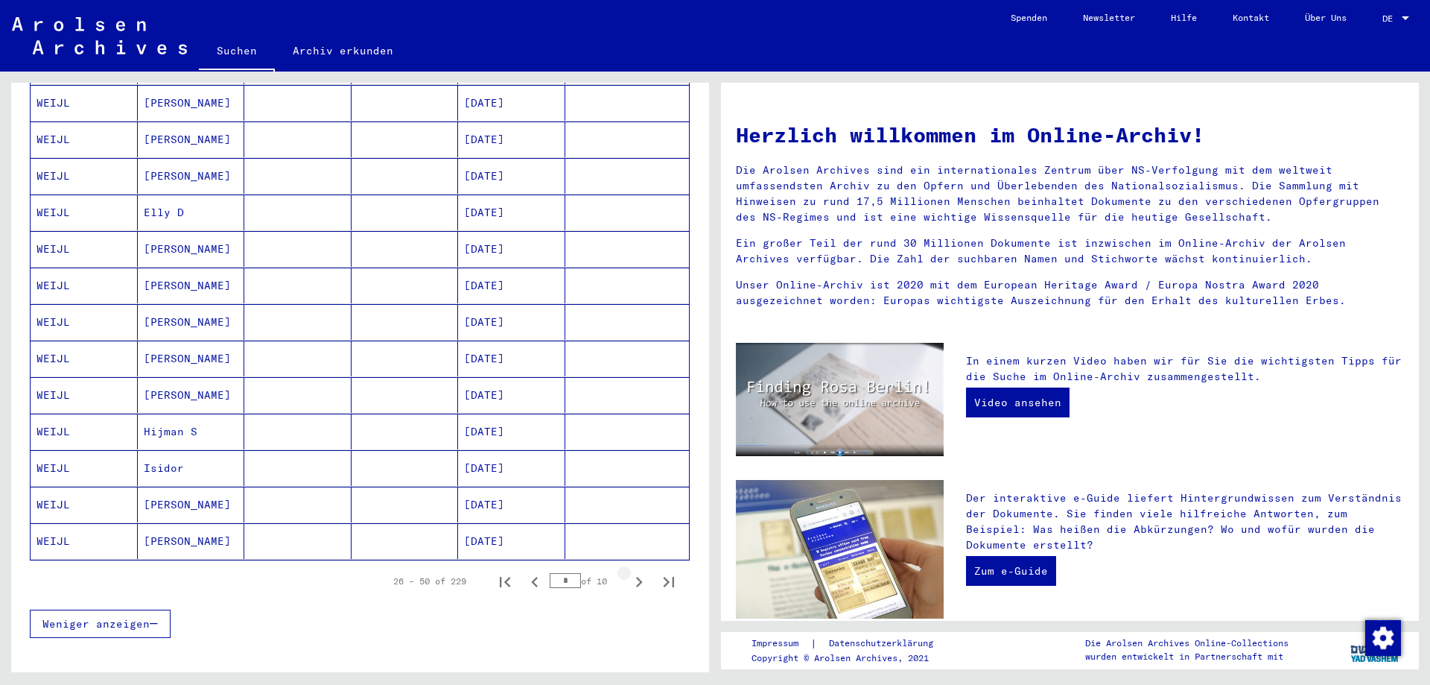
click at [636, 577] on icon "Next page" at bounding box center [639, 582] width 7 height 10
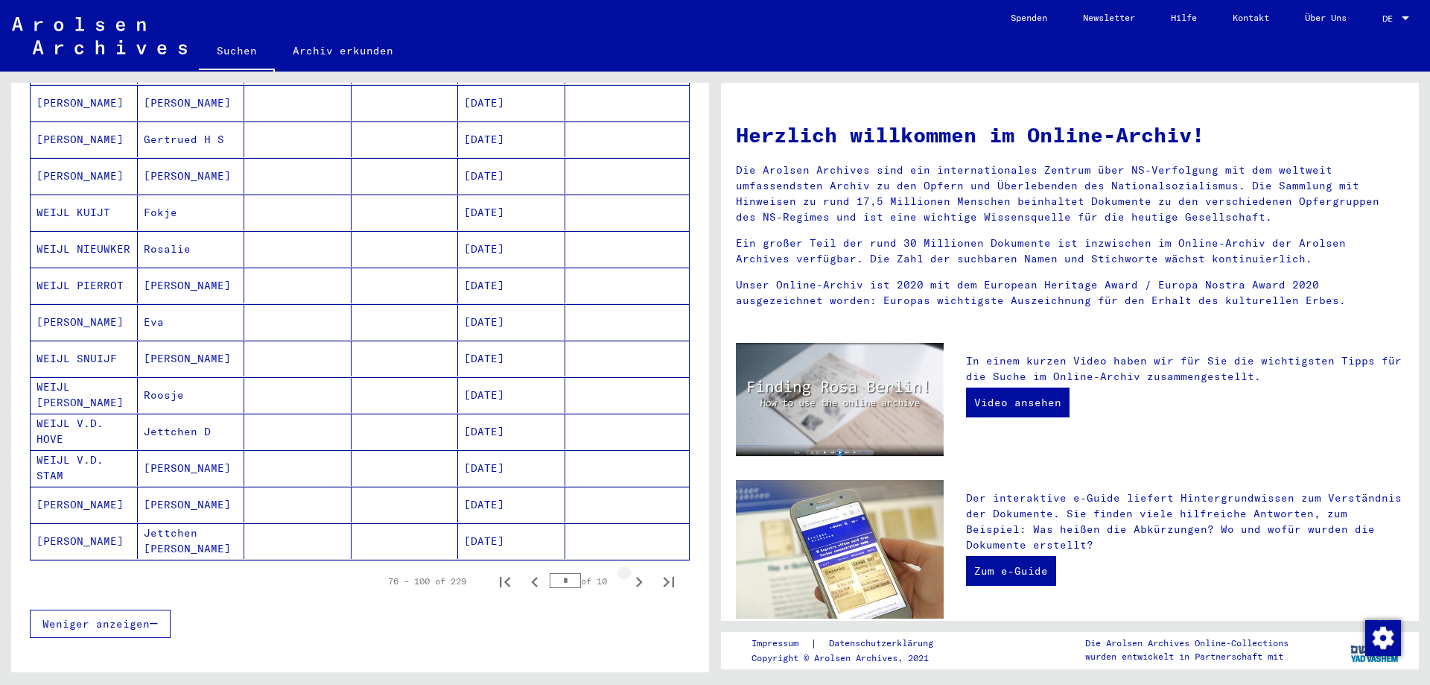
click at [636, 577] on icon "Next page" at bounding box center [639, 582] width 7 height 10
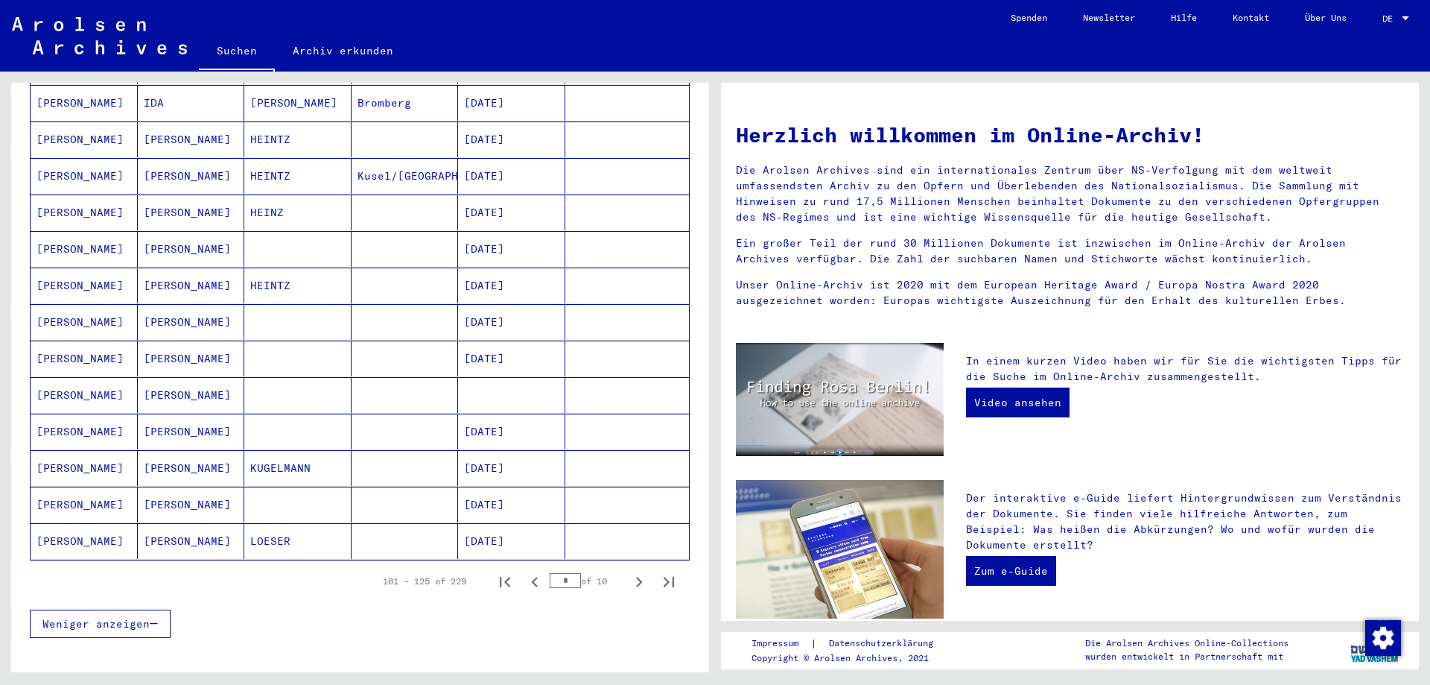
click at [636, 577] on icon "Next page" at bounding box center [639, 582] width 7 height 10
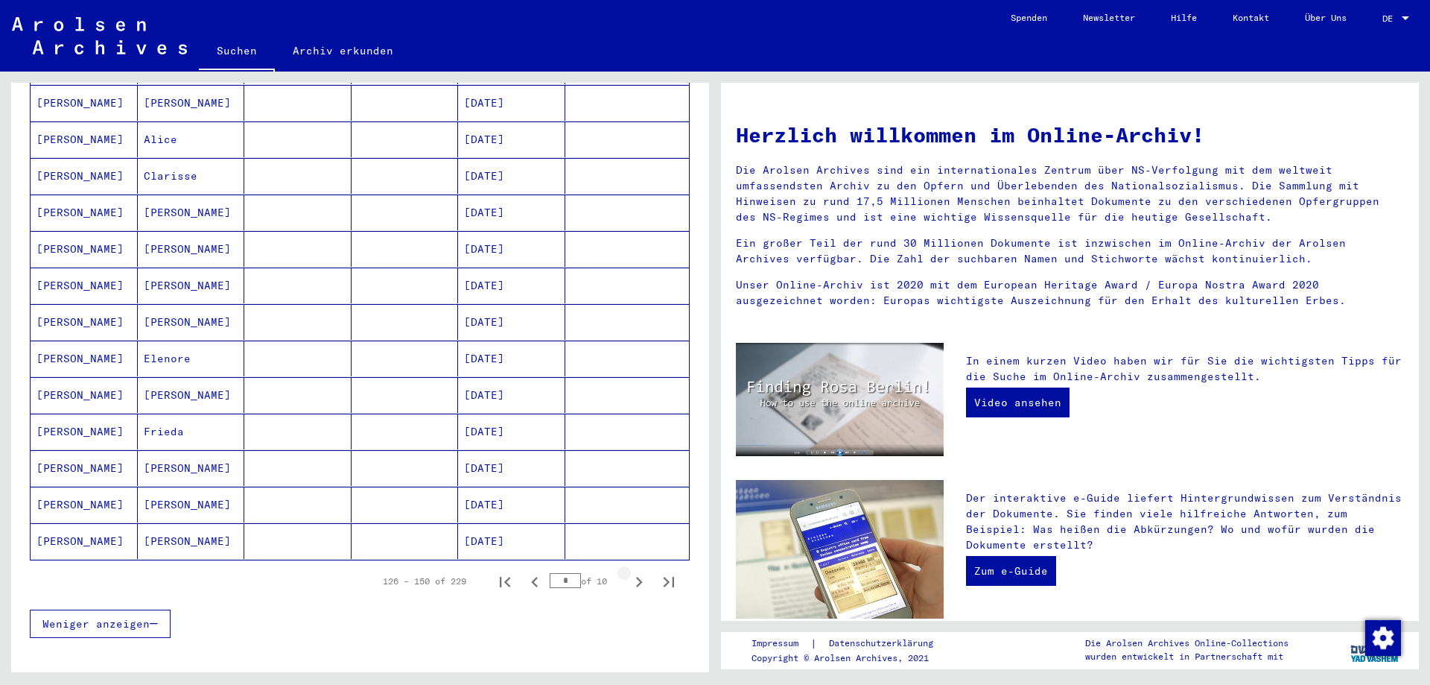
click at [636, 577] on icon "Next page" at bounding box center [639, 582] width 7 height 10
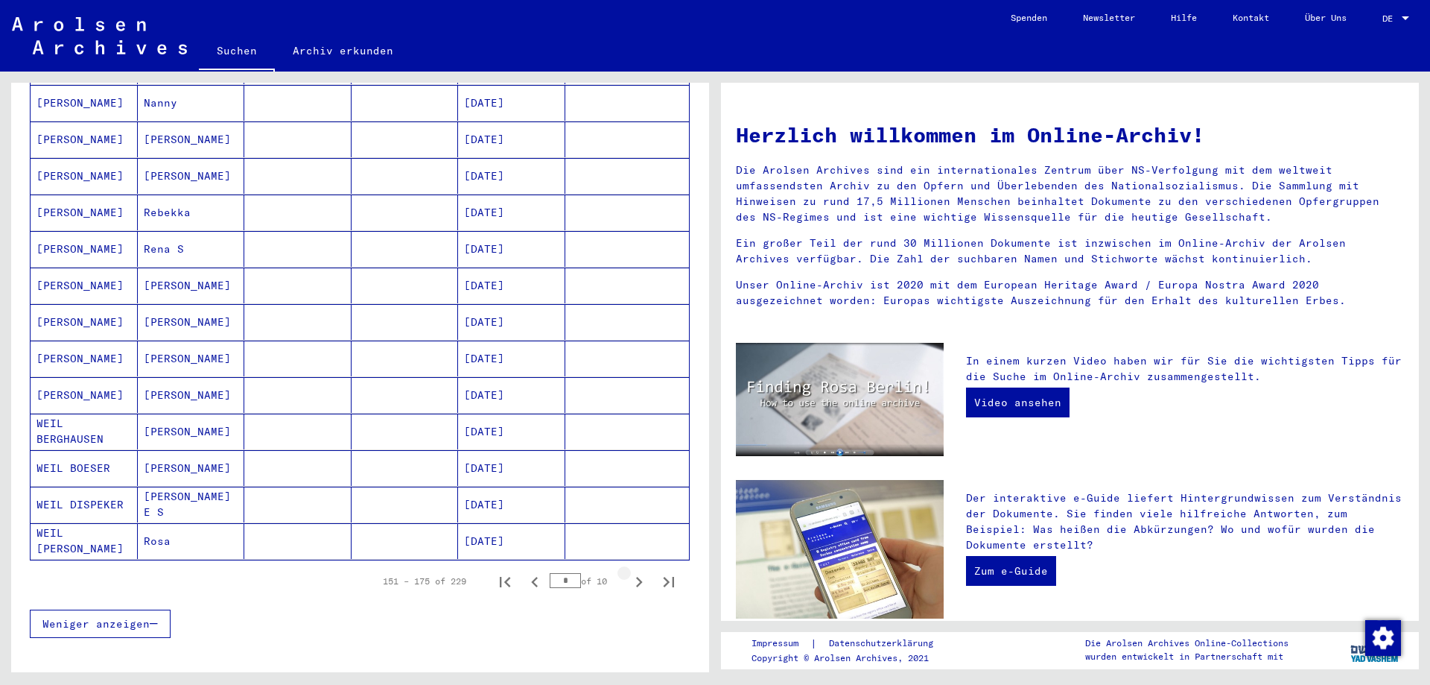
click at [636, 577] on icon "Next page" at bounding box center [639, 582] width 7 height 10
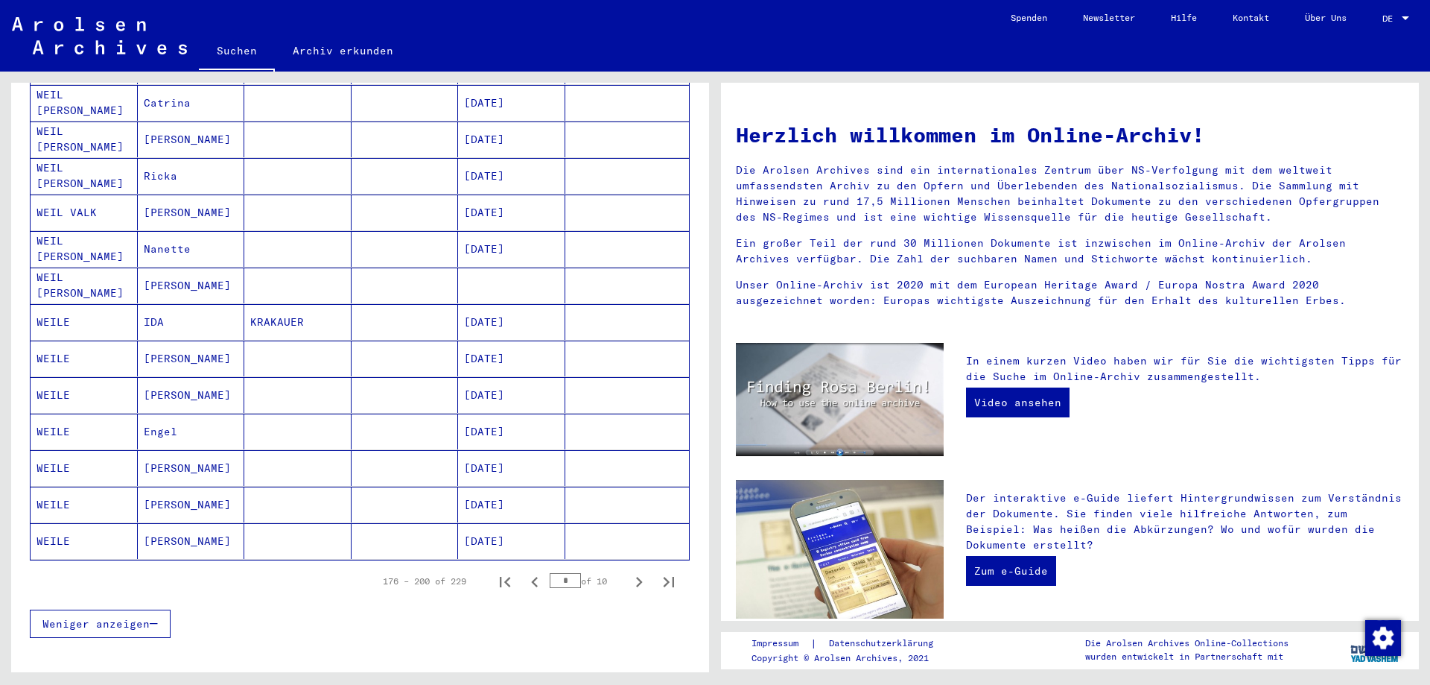
click at [636, 577] on icon "Next page" at bounding box center [639, 582] width 7 height 10
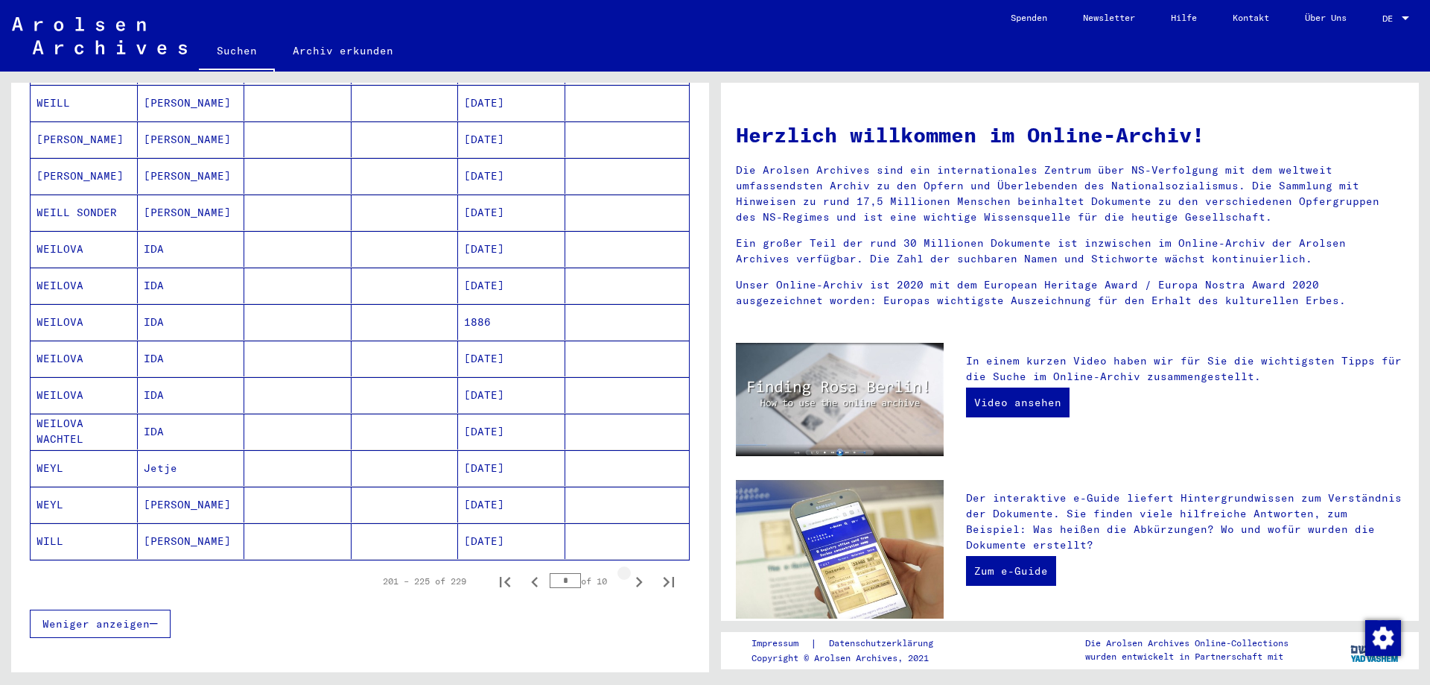
click at [636, 577] on icon "Next page" at bounding box center [639, 582] width 7 height 10
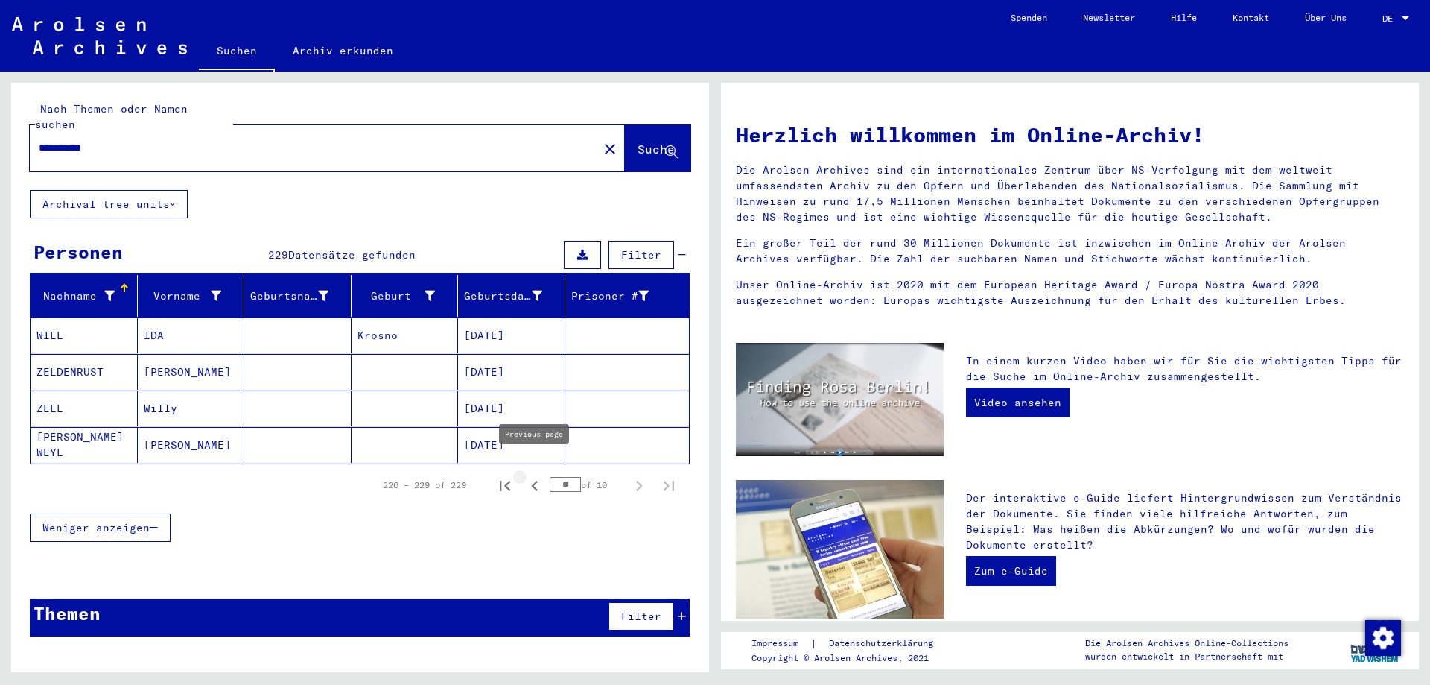
click at [535, 480] on icon "Previous page" at bounding box center [534, 485] width 7 height 10
type input "*"
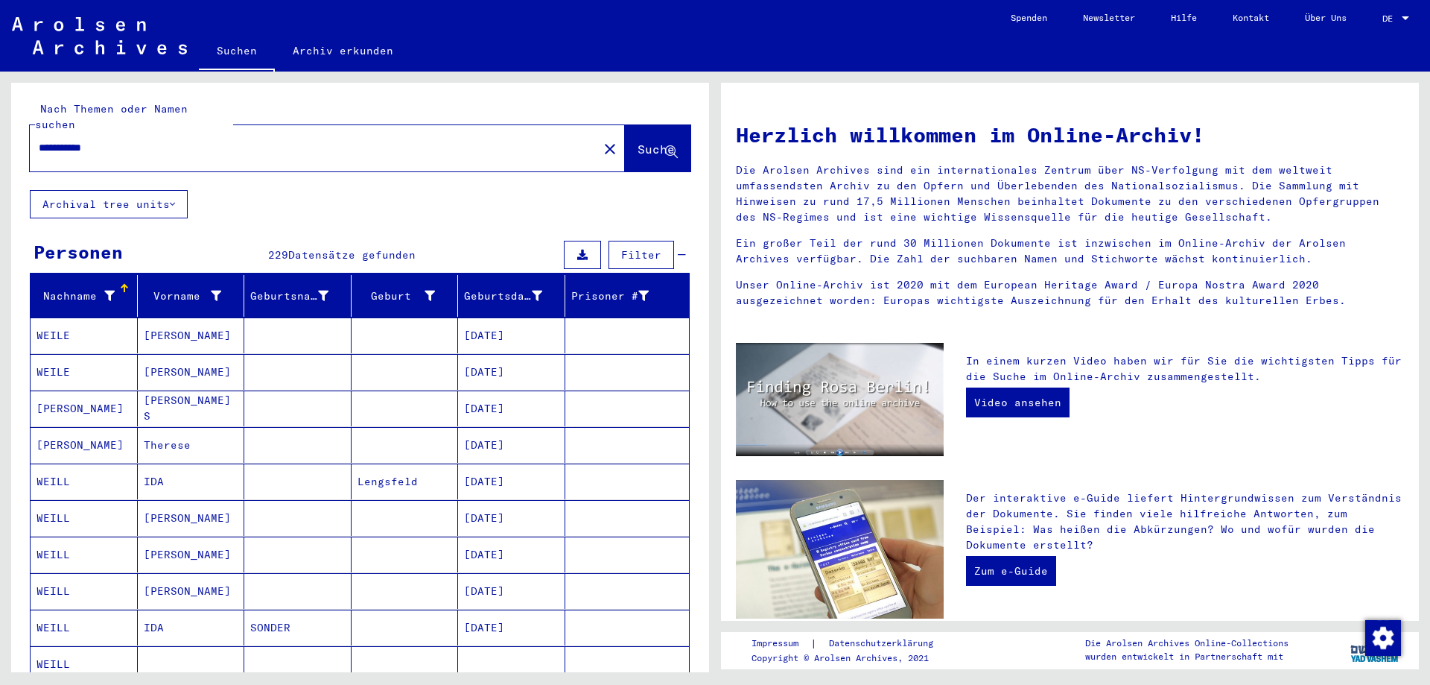
click at [56, 140] on input "**********" at bounding box center [310, 148] width 542 height 16
type input "**********"
